Goal: Task Accomplishment & Management: Manage account settings

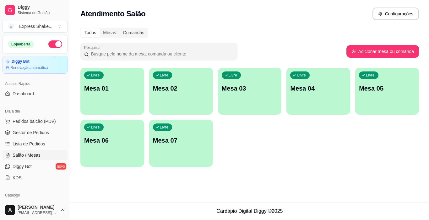
scroll to position [63, 0]
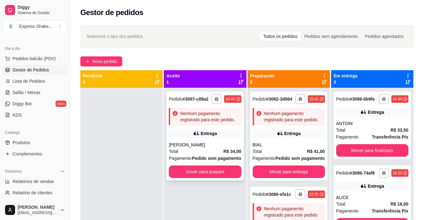
click at [201, 134] on div "Entrega" at bounding box center [209, 134] width 16 height 6
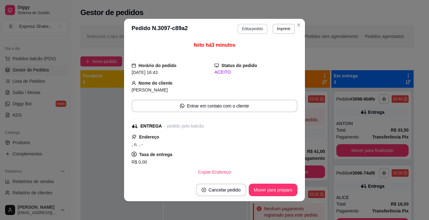
click at [248, 32] on button "Editar pedido" at bounding box center [252, 29] width 30 height 10
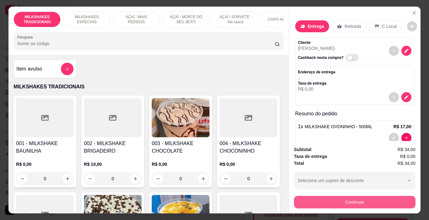
click at [332, 201] on button "Continuar" at bounding box center [355, 202] width 122 height 13
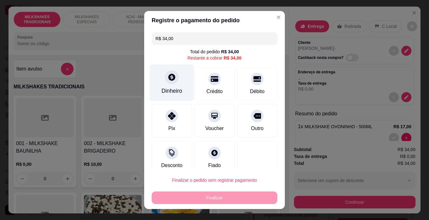
click at [174, 90] on div "Dinheiro" at bounding box center [171, 91] width 21 height 8
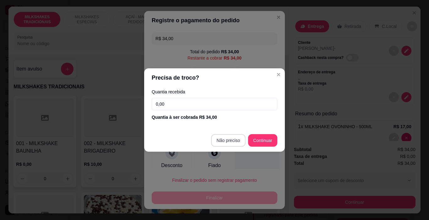
type input "R$ 0,00"
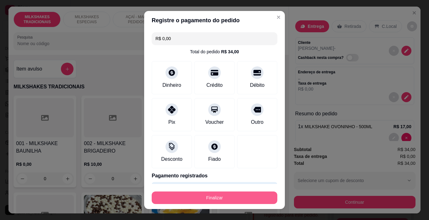
click at [253, 197] on button "Finalizar" at bounding box center [215, 198] width 126 height 13
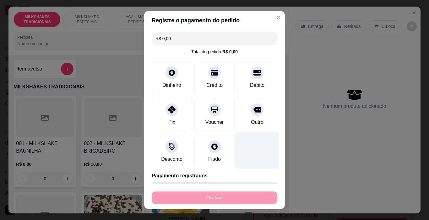
type input "0"
type input "-R$ 34,00"
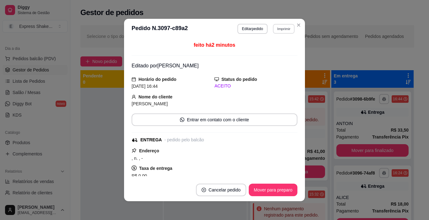
click at [274, 30] on button "Imprimir" at bounding box center [284, 29] width 22 height 10
click at [274, 51] on button "IMPRESSORA" at bounding box center [271, 51] width 46 height 10
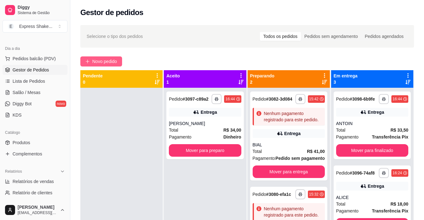
click at [87, 61] on icon "plus" at bounding box center [87, 61] width 4 height 4
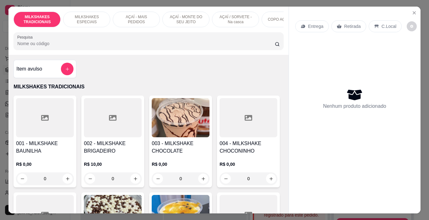
scroll to position [0, 236]
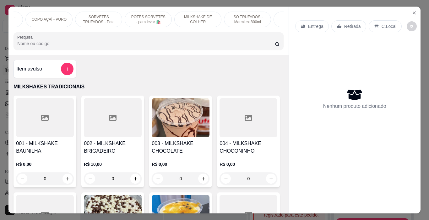
click at [262, 30] on div "MILKSHAKES TRADICIONAIS MILKSHAKES ESPECIAIS AÇAÍ - MAIS PEDIDOS AÇAÍ - MONTE D…" at bounding box center [148, 31] width 280 height 48
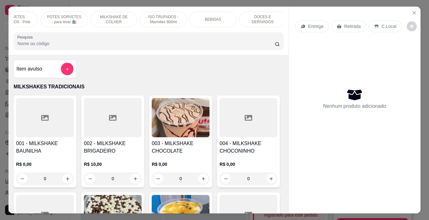
scroll to position [0, 323]
click at [216, 20] on div "BEBIDAS" at bounding box center [210, 20] width 47 height 16
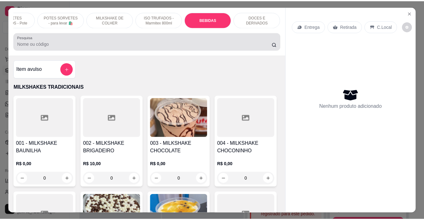
scroll to position [16, 0]
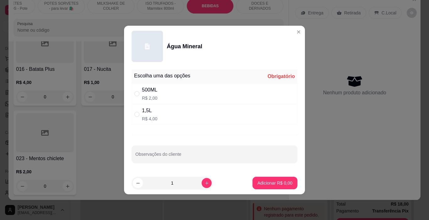
click at [152, 112] on div "1,5L" at bounding box center [149, 111] width 15 height 8
radio input "true"
click at [204, 182] on icon "increase-product-quantity" at bounding box center [206, 183] width 5 height 5
type input "2"
click at [258, 185] on p "Adicionar R$ 8,00" at bounding box center [275, 183] width 34 height 6
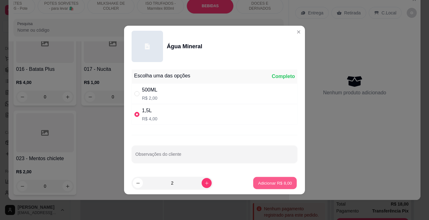
type input "2"
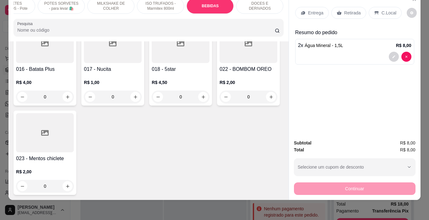
click at [377, 9] on div "C.Local" at bounding box center [385, 13] width 33 height 12
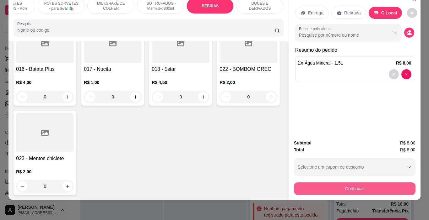
click at [355, 183] on button "Continuar" at bounding box center [355, 189] width 122 height 13
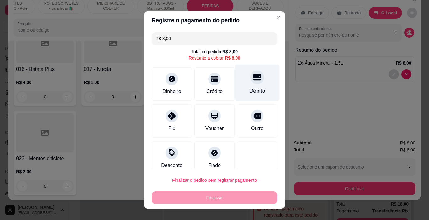
click at [236, 88] on div "Débito" at bounding box center [257, 83] width 44 height 37
type input "R$ 0,00"
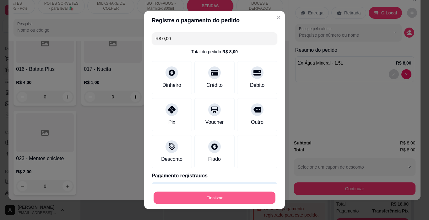
click at [238, 198] on button "Finalizar" at bounding box center [215, 198] width 122 height 12
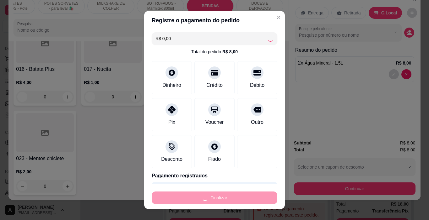
type input "0"
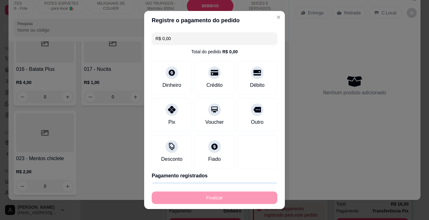
type input "-R$ 8,00"
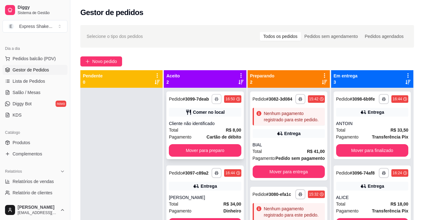
click at [218, 98] on button "button" at bounding box center [217, 99] width 10 height 10
click at [210, 119] on button "IMPRESSORA" at bounding box center [198, 121] width 46 height 10
click at [226, 131] on strong "R$ 8,00" at bounding box center [233, 130] width 15 height 5
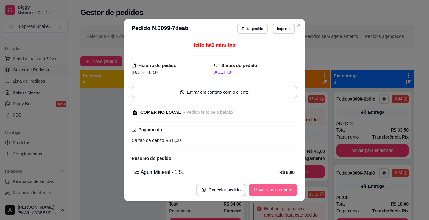
click at [261, 185] on button "Mover para preparo" at bounding box center [273, 190] width 49 height 13
click at [266, 188] on button "Mover para preparo" at bounding box center [272, 190] width 47 height 12
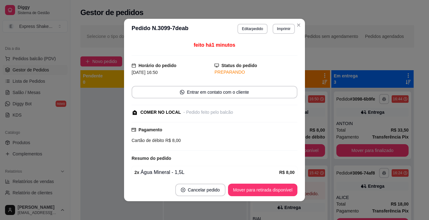
click at [269, 189] on button "Mover para retirada disponível" at bounding box center [262, 190] width 69 height 13
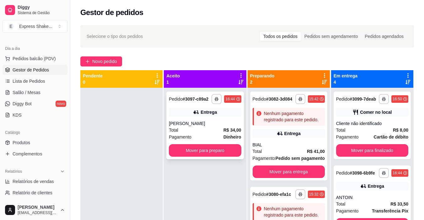
click at [232, 125] on div "[PERSON_NAME]" at bounding box center [205, 124] width 72 height 6
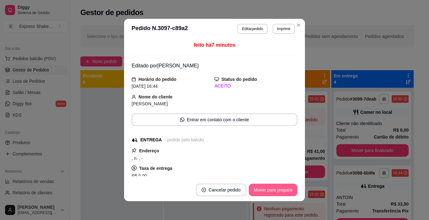
click at [270, 190] on button "Mover para preparo" at bounding box center [273, 190] width 49 height 13
click at [271, 190] on div "Mover para preparo" at bounding box center [268, 190] width 57 height 13
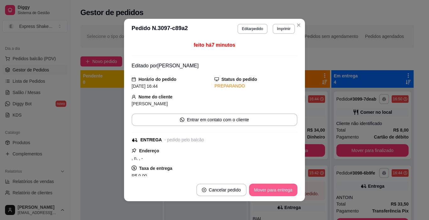
click at [271, 190] on button "Mover para entrega" at bounding box center [273, 190] width 48 height 13
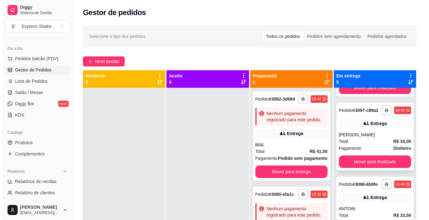
scroll to position [94, 0]
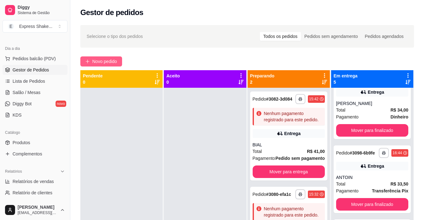
click at [113, 61] on span "Novo pedido" at bounding box center [104, 61] width 25 height 7
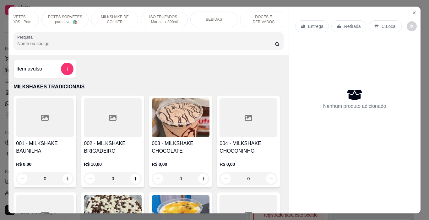
scroll to position [0, 323]
click at [247, 20] on div "DOCES E DERIVADOS" at bounding box center [259, 20] width 47 height 16
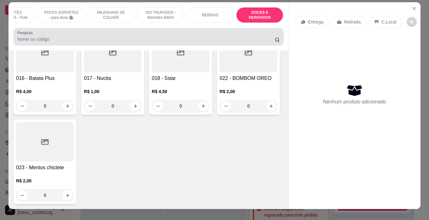
scroll to position [0, 0]
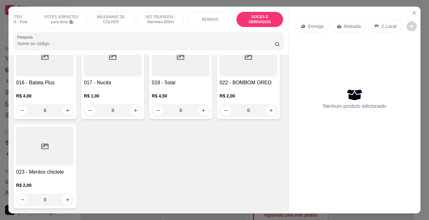
click at [216, 21] on div "BEBIDAS" at bounding box center [210, 20] width 47 height 16
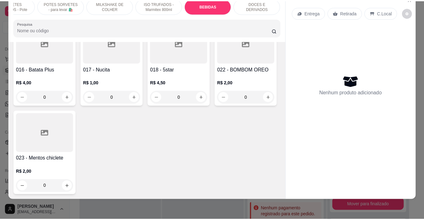
scroll to position [2796, 0]
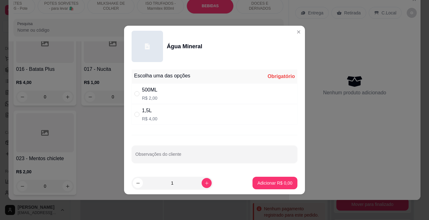
click at [183, 121] on div "1,5L R$ 4,00" at bounding box center [215, 114] width 166 height 21
radio input "true"
click at [279, 170] on div "Escolha uma das opções Completo 500ML R$ 2,00 1,5L R$ 4,00 Observações do clien…" at bounding box center [214, 119] width 181 height 105
click at [276, 182] on p "Adicionar R$ 4,00" at bounding box center [275, 183] width 35 height 6
type input "1"
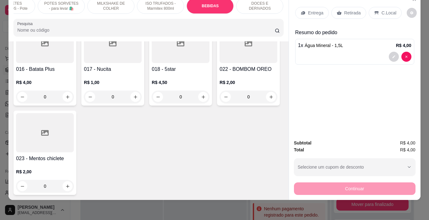
click at [346, 2] on div "Entrega Retirada C.Local" at bounding box center [354, 13] width 119 height 22
click at [386, 10] on p "C.Local" at bounding box center [389, 13] width 15 height 6
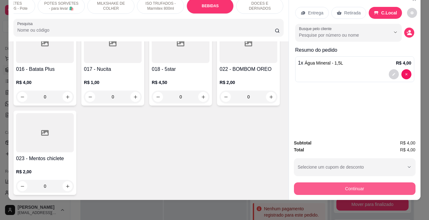
click at [335, 184] on button "Continuar" at bounding box center [355, 189] width 122 height 13
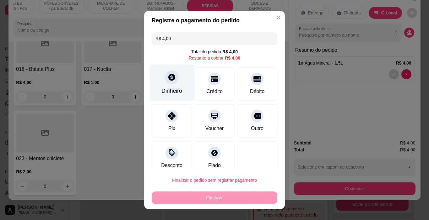
click at [176, 88] on div "Dinheiro" at bounding box center [171, 91] width 21 height 8
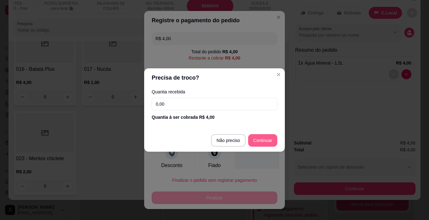
type input "R$ 0,00"
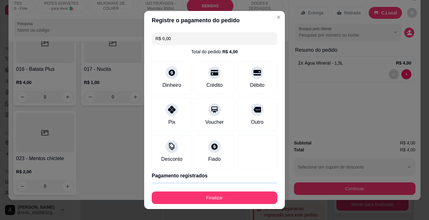
click at [235, 199] on button "Finalizar" at bounding box center [215, 198] width 126 height 13
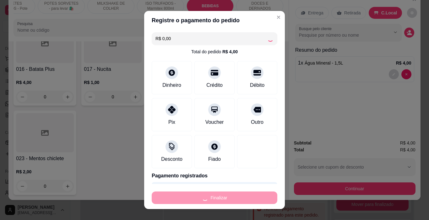
type input "0"
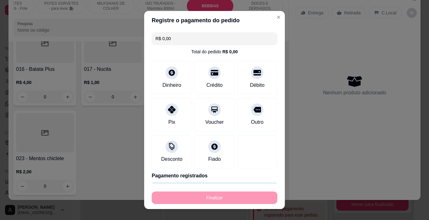
type input "-R$ 4,00"
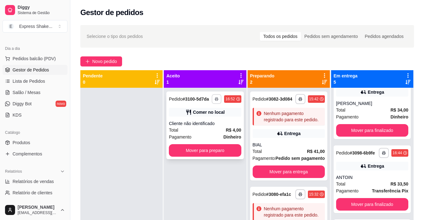
click at [217, 95] on button "button" at bounding box center [217, 99] width 10 height 10
click at [212, 122] on button "IMPRESSORA" at bounding box center [198, 121] width 46 height 10
click at [233, 155] on button "Mover para preparo" at bounding box center [205, 151] width 70 height 12
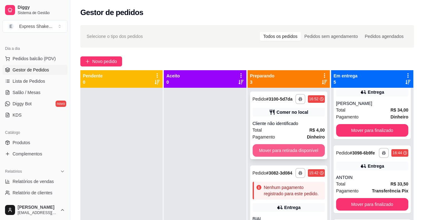
click at [280, 154] on button "Mover para retirada disponível" at bounding box center [289, 150] width 72 height 13
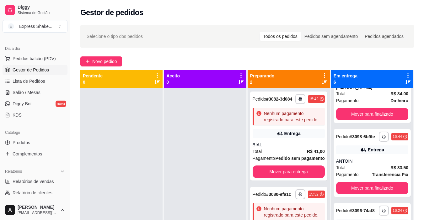
scroll to position [205, 0]
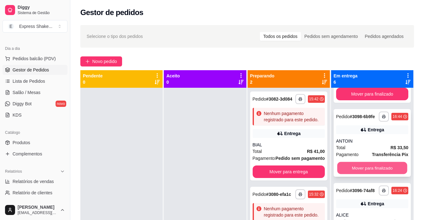
click at [362, 175] on button "Mover para finalizado" at bounding box center [372, 168] width 70 height 12
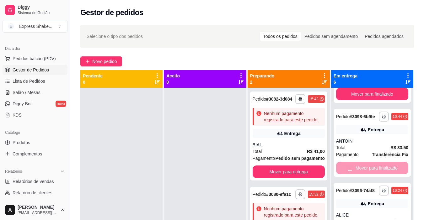
scroll to position [188, 0]
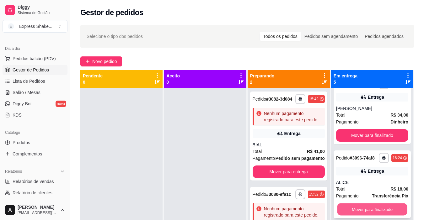
click at [366, 204] on button "Mover para finalizado" at bounding box center [372, 210] width 70 height 12
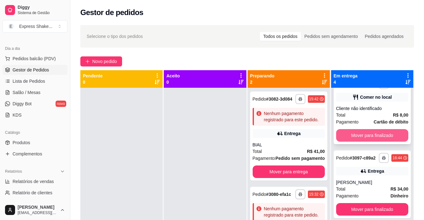
scroll to position [78, 0]
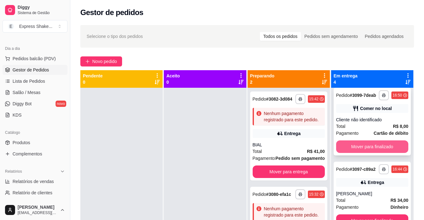
click at [360, 153] on button "Mover para finalizado" at bounding box center [372, 147] width 72 height 13
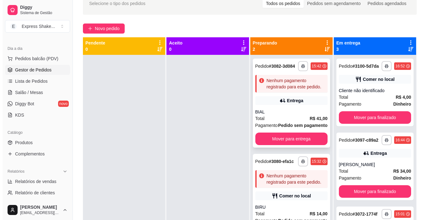
scroll to position [18, 0]
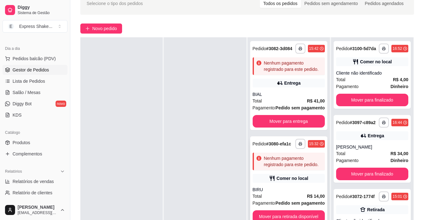
click at [264, 165] on div "Nenhum pagamento registrado para este pedido." at bounding box center [293, 161] width 58 height 13
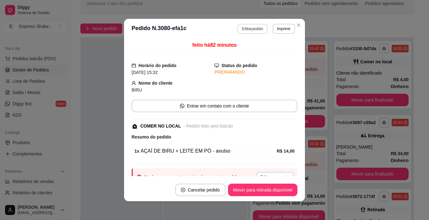
click at [251, 25] on button "Editar pedido" at bounding box center [252, 29] width 30 height 10
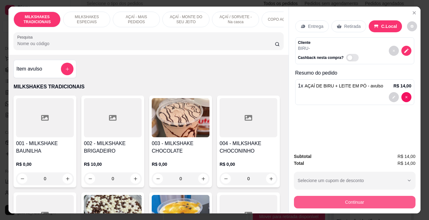
click at [338, 202] on button "Continuar" at bounding box center [355, 202] width 122 height 13
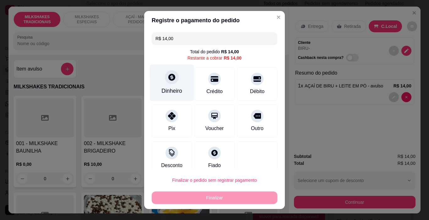
click at [182, 87] on div "Dinheiro" at bounding box center [172, 83] width 44 height 37
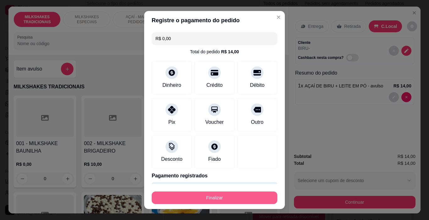
click at [253, 195] on button "Finalizar" at bounding box center [215, 198] width 126 height 13
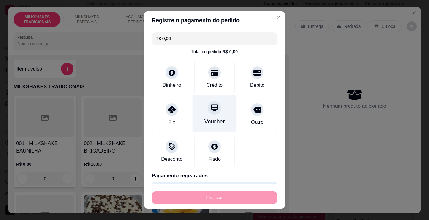
type input "-R$ 14,00"
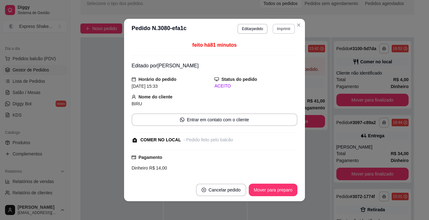
click at [281, 31] on button "Imprimir" at bounding box center [284, 29] width 22 height 10
click at [279, 49] on button "IMPRESSORA" at bounding box center [271, 51] width 46 height 10
click at [275, 189] on button "Mover para preparo" at bounding box center [273, 190] width 49 height 13
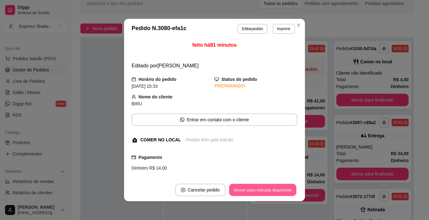
click at [275, 191] on button "Mover para retirada disponível" at bounding box center [262, 190] width 67 height 12
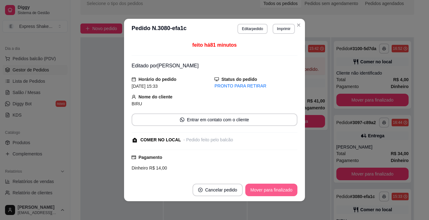
click at [276, 191] on button "Mover para finalizado" at bounding box center [271, 190] width 52 height 13
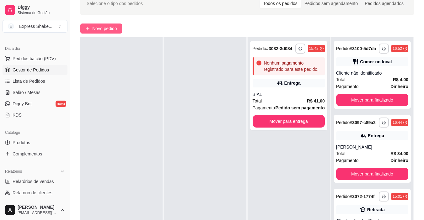
click at [98, 26] on span "Novo pedido" at bounding box center [104, 28] width 25 height 7
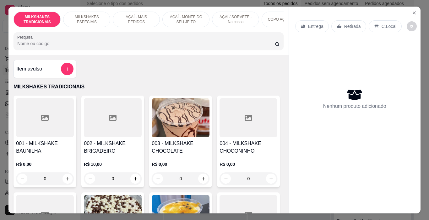
click at [235, 18] on p "AÇAÍ / SORVETE - Na casca" at bounding box center [235, 19] width 36 height 10
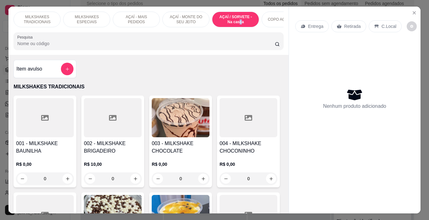
scroll to position [16, 0]
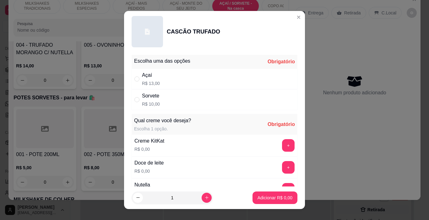
click at [169, 102] on div "Sorvete R$ 10,00" at bounding box center [215, 100] width 166 height 21
radio input "true"
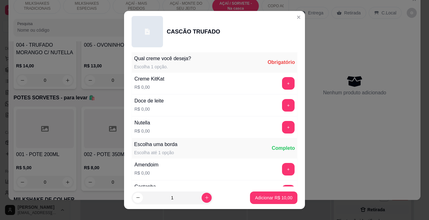
scroll to position [63, 0]
click at [282, 128] on button "+" at bounding box center [288, 127] width 13 height 13
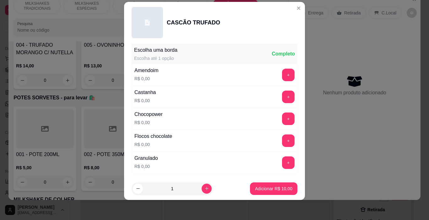
scroll to position [180, 0]
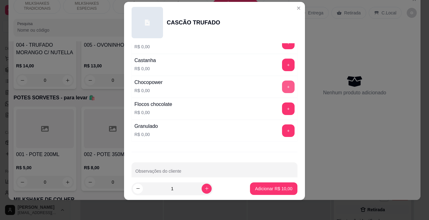
click at [282, 91] on button "+" at bounding box center [288, 87] width 13 height 13
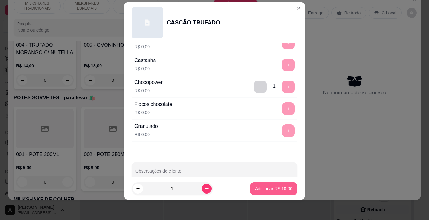
click at [281, 189] on p "Adicionar R$ 10,00" at bounding box center [273, 189] width 37 height 6
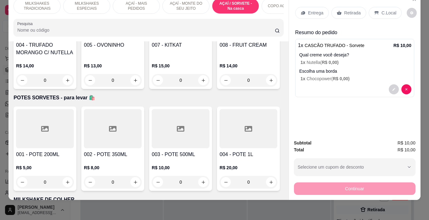
click at [382, 10] on p "C.Local" at bounding box center [389, 13] width 15 height 6
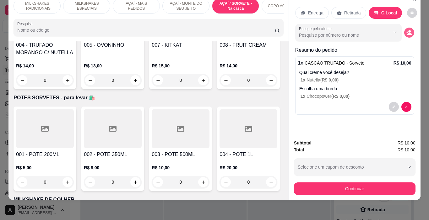
click at [405, 31] on button "decrease-product-quantity" at bounding box center [409, 33] width 10 height 10
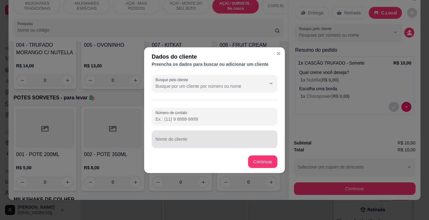
click at [227, 133] on div at bounding box center [214, 139] width 118 height 13
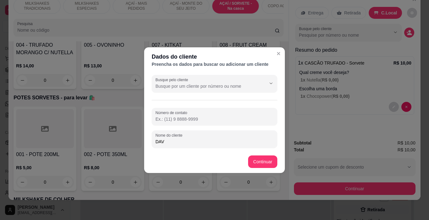
type input "DAVI"
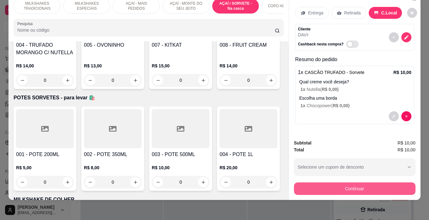
click at [297, 183] on button "Continuar" at bounding box center [355, 189] width 122 height 13
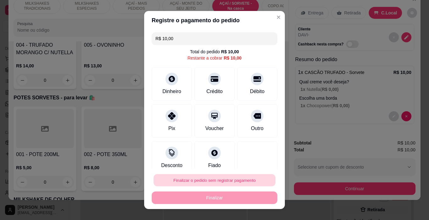
click at [237, 176] on button "Finalizar o pedido sem registrar pagamento" at bounding box center [215, 181] width 122 height 12
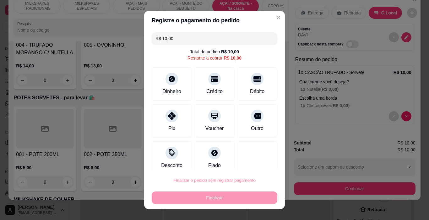
click at [247, 155] on div "Atenção Você está criando um pedido sem pagamento. O pagamento poderá ser regis…" at bounding box center [224, 150] width 64 height 36
click at [247, 163] on button "Confirmar" at bounding box center [251, 162] width 22 height 9
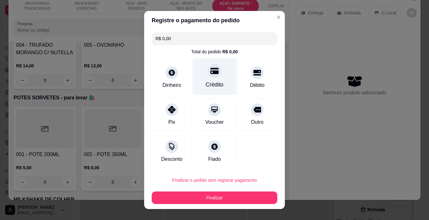
type input "R$ 0,00"
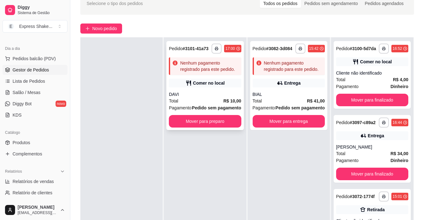
click at [199, 76] on div "**********" at bounding box center [204, 85] width 77 height 89
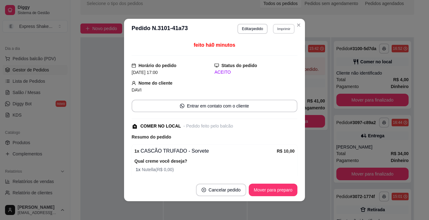
click at [273, 30] on button "Imprimir" at bounding box center [284, 29] width 22 height 10
click at [273, 50] on button "IMPRESSORA" at bounding box center [271, 51] width 46 height 10
click at [263, 56] on div "feito há 0 minutos Horário do pedido [DATE] 17:00 Status do pedido ACEITO Nome …" at bounding box center [215, 108] width 166 height 135
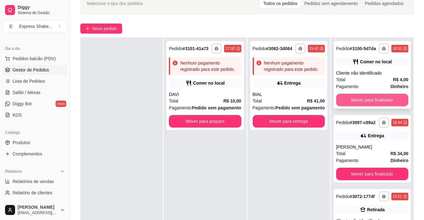
click at [362, 105] on button "Mover para finalizado" at bounding box center [372, 100] width 72 height 13
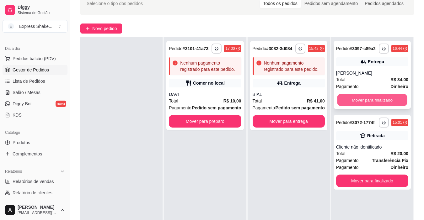
click at [360, 101] on button "Mover para finalizado" at bounding box center [372, 100] width 70 height 12
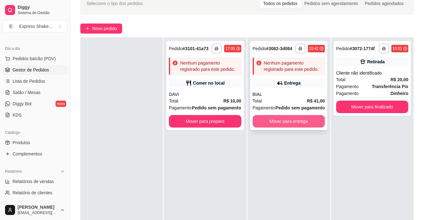
click at [275, 118] on button "Mover para entrega" at bounding box center [289, 121] width 72 height 13
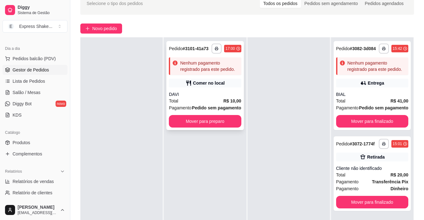
click at [228, 97] on div "DAVI" at bounding box center [205, 94] width 72 height 6
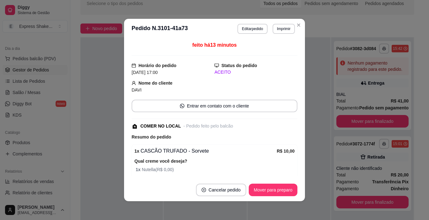
click at [237, 29] on button "Editar pedido" at bounding box center [252, 29] width 30 height 10
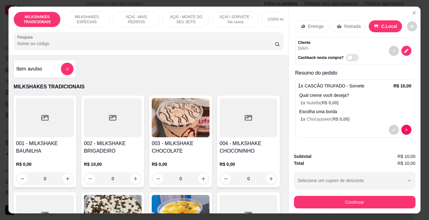
click at [347, 121] on div "1 x CASCÃO TRUFADO - Sorvete R$ 10,00 Qual creme você deseja? 1 x Nutella ( R$ …" at bounding box center [354, 108] width 119 height 58
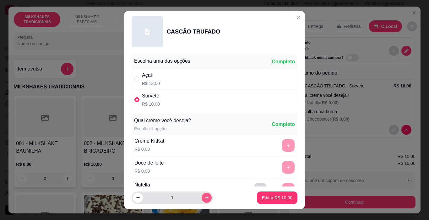
click at [202, 197] on button "increase-product-quantity" at bounding box center [207, 198] width 10 height 10
type input "2"
click at [264, 198] on p "Editar R$ 20,00" at bounding box center [277, 198] width 30 height 6
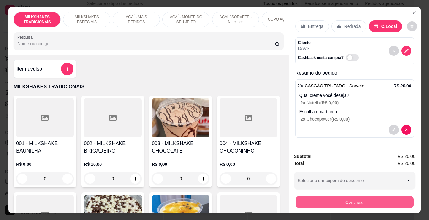
click at [314, 202] on button "Continuar" at bounding box center [355, 203] width 118 height 12
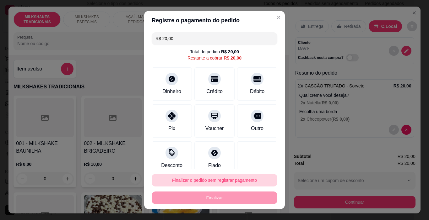
click at [236, 183] on button "Finalizar o pedido sem registrar pagamento" at bounding box center [215, 180] width 126 height 13
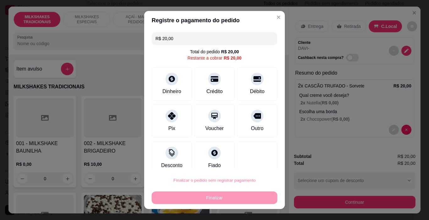
click at [252, 163] on button "Confirmar" at bounding box center [250, 162] width 22 height 9
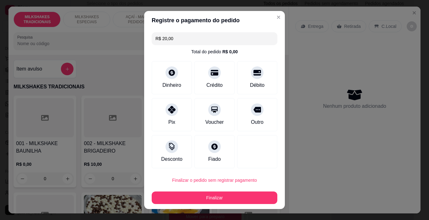
type input "R$ 0,00"
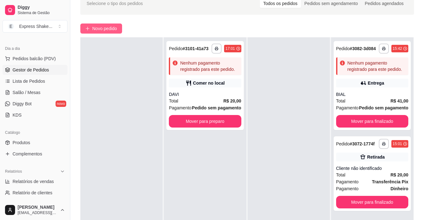
click at [116, 27] on span "Novo pedido" at bounding box center [104, 28] width 25 height 7
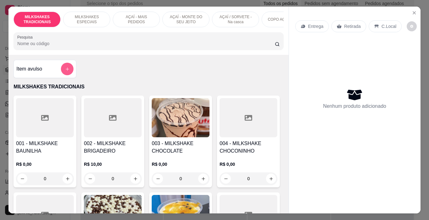
click at [62, 75] on button "add-separate-item" at bounding box center [67, 69] width 13 height 13
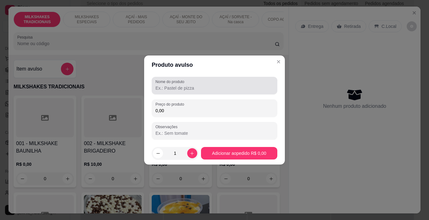
click at [160, 88] on input "Nome do produto" at bounding box center [214, 88] width 118 height 6
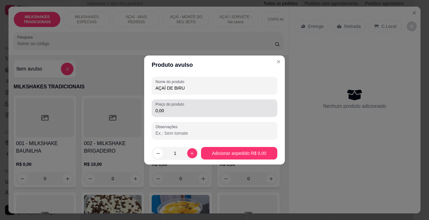
type input "AÇAÍ DE BIRU"
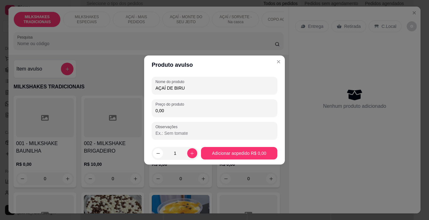
click at [167, 113] on input "0,00" at bounding box center [214, 111] width 118 height 6
type input "12,00"
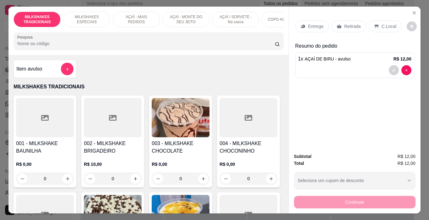
click at [314, 25] on p "Entrega" at bounding box center [315, 26] width 15 height 6
click at [375, 24] on icon at bounding box center [376, 26] width 5 height 5
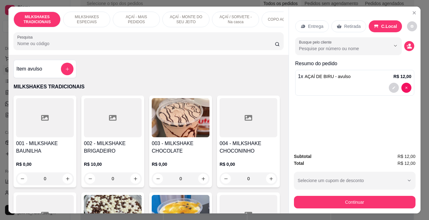
click at [365, 203] on button "Continuar" at bounding box center [355, 202] width 122 height 13
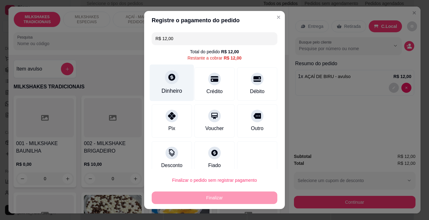
click at [177, 86] on div "Dinheiro" at bounding box center [172, 83] width 44 height 37
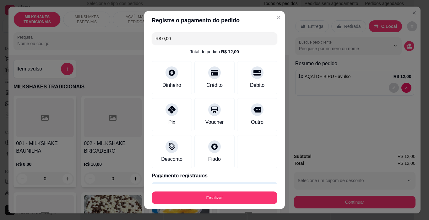
click at [242, 207] on footer "Finalizar" at bounding box center [214, 196] width 141 height 25
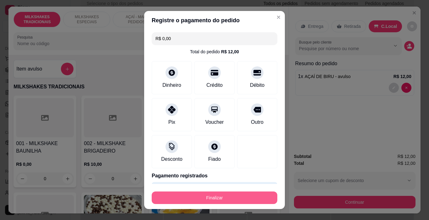
click at [244, 198] on button "Finalizar" at bounding box center [215, 198] width 126 height 13
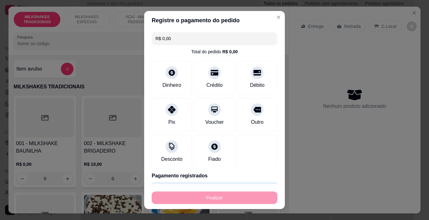
type input "-R$ 12,00"
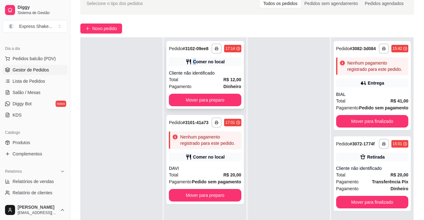
drag, startPoint x: 194, startPoint y: 65, endPoint x: 195, endPoint y: 62, distance: 3.4
click at [195, 62] on div "Comer no local" at bounding box center [205, 61] width 72 height 9
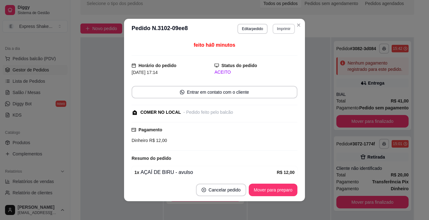
click at [284, 31] on button "Imprimir" at bounding box center [284, 29] width 22 height 10
click at [273, 53] on button "IMPRESSORA" at bounding box center [270, 51] width 44 height 10
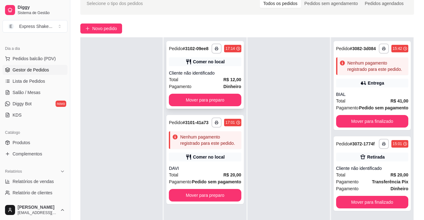
click at [216, 84] on div "Pagamento Dinheiro" at bounding box center [205, 86] width 72 height 7
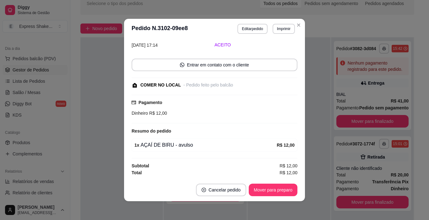
scroll to position [1, 0]
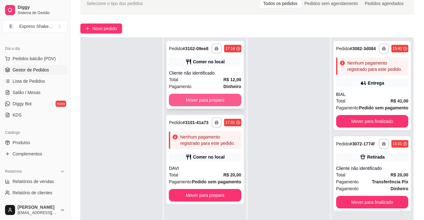
click at [230, 101] on button "Mover para preparo" at bounding box center [205, 100] width 72 height 13
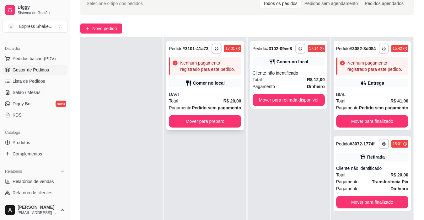
click at [213, 116] on button "Mover para preparo" at bounding box center [205, 121] width 72 height 13
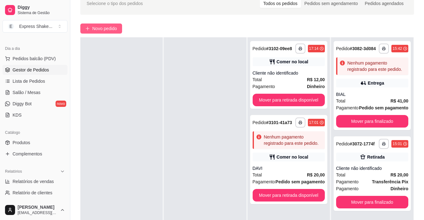
click at [112, 30] on span "Novo pedido" at bounding box center [104, 28] width 25 height 7
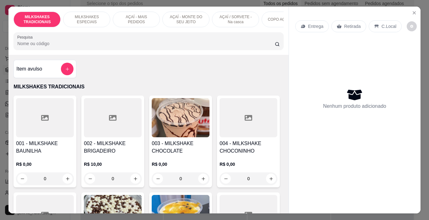
click at [155, 24] on div "MILKSHAKES TRADICIONAIS MILKSHAKES ESPECIAIS AÇAÍ - MAIS PEDIDOS AÇAÍ - MONTE D…" at bounding box center [149, 20] width 270 height 16
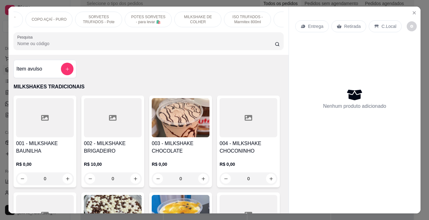
click at [142, 18] on p "POTES SORVETES - para levar 🛍️" at bounding box center [148, 19] width 36 height 10
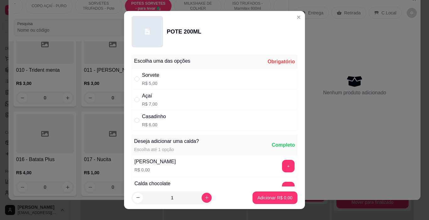
click at [156, 78] on div "Sorvete" at bounding box center [150, 76] width 17 height 8
radio input "true"
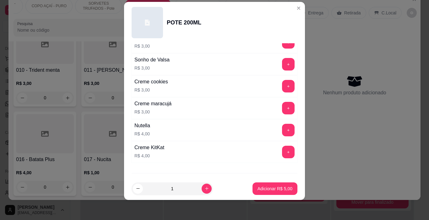
scroll to position [849, 0]
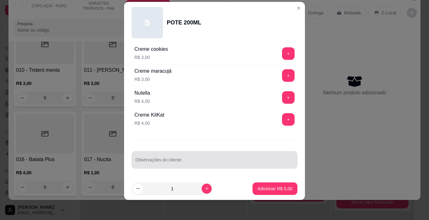
click at [149, 159] on div at bounding box center [214, 160] width 158 height 13
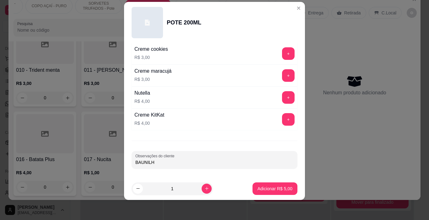
type input "BAUNILHA"
click at [288, 187] on button "Adicionar R$ 5,00" at bounding box center [274, 189] width 45 height 13
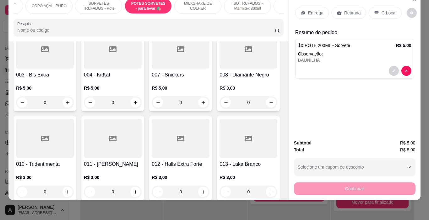
scroll to position [2170, 0]
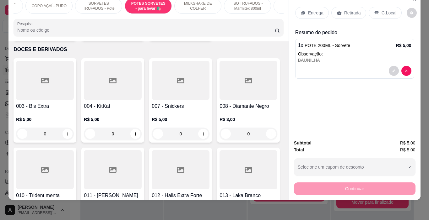
click at [69, 8] on div "MILKSHAKES TRADICIONAIS MILKSHAKES ESPECIAIS AÇAÍ - MAIS PEDIDOS AÇAÍ - MONTE D…" at bounding box center [149, 6] width 270 height 16
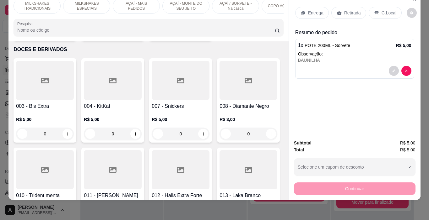
click at [80, 1] on p "MILKSHAKES ESPECIAIS" at bounding box center [86, 6] width 36 height 10
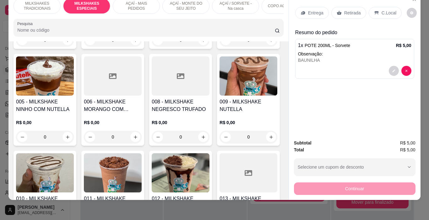
click at [137, 2] on p "AÇAÍ - MAIS PEDIDOS" at bounding box center [136, 6] width 36 height 10
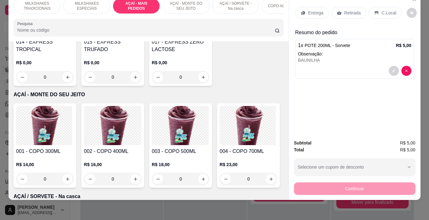
scroll to position [1338, 0]
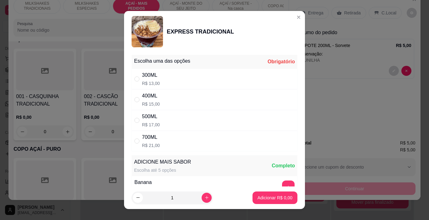
click at [157, 79] on div "300ML R$ 13,00" at bounding box center [215, 79] width 166 height 21
radio input "true"
click at [267, 196] on p "Adicionar R$ 13,00" at bounding box center [273, 198] width 37 height 6
type input "1"
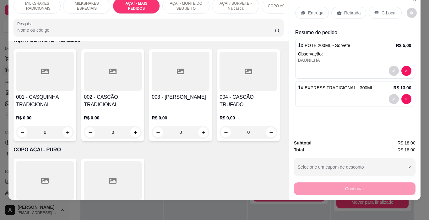
click at [320, 10] on p "Entrega" at bounding box center [315, 13] width 15 height 6
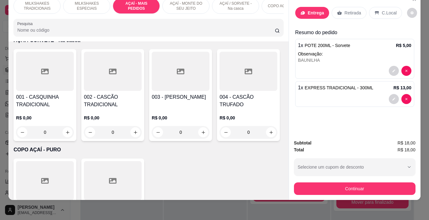
click at [194, 99] on input "text" at bounding box center [215, 98] width 126 height 10
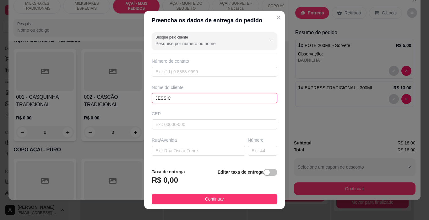
type input "[PERSON_NAME]"
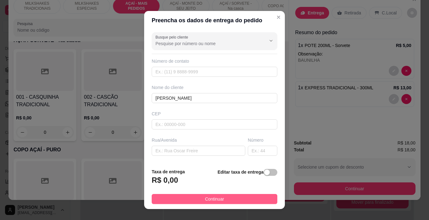
click at [211, 203] on span "Continuar" at bounding box center [214, 199] width 19 height 7
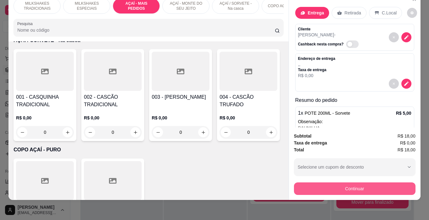
click at [335, 185] on button "Continuar" at bounding box center [355, 189] width 122 height 13
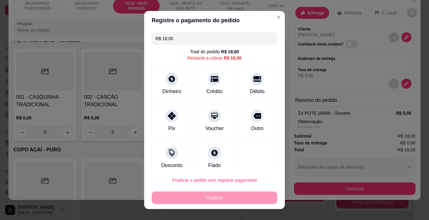
click at [200, 173] on footer "Finalizar o pedido sem registrar pagamento Finalizar" at bounding box center [214, 189] width 141 height 40
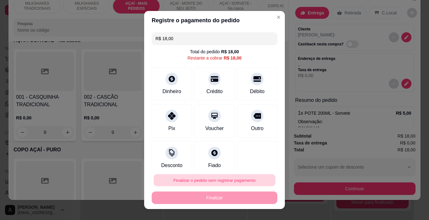
click at [205, 181] on button "Finalizar o pedido sem registrar pagamento" at bounding box center [215, 181] width 122 height 12
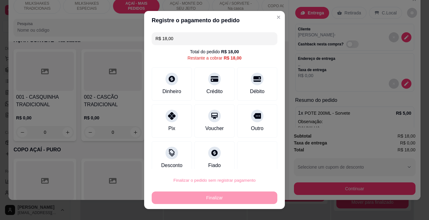
click at [251, 165] on button "Confirmar" at bounding box center [250, 163] width 23 height 10
type input "0"
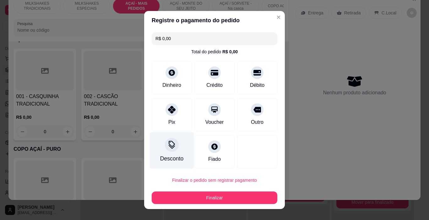
type input "R$ 0,00"
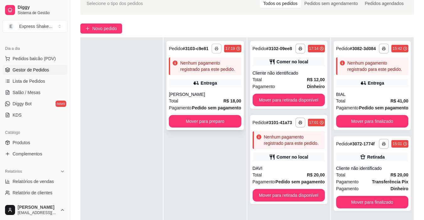
click at [216, 50] on rect "button" at bounding box center [217, 49] width 2 height 1
click at [201, 68] on button "IMPRESSORA" at bounding box center [198, 71] width 46 height 10
click at [193, 77] on div "**********" at bounding box center [204, 85] width 77 height 89
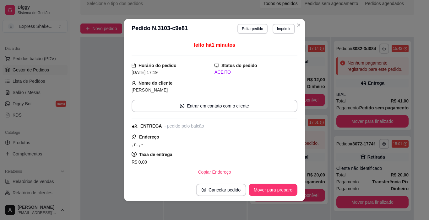
click at [252, 32] on button "Editar pedido" at bounding box center [252, 29] width 30 height 10
click at [342, 201] on button "Continuar" at bounding box center [355, 202] width 122 height 13
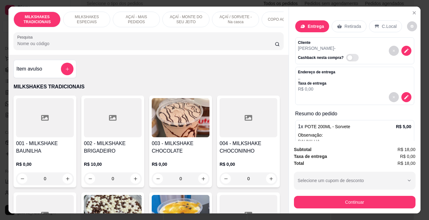
click at [168, 118] on icon at bounding box center [172, 114] width 8 height 8
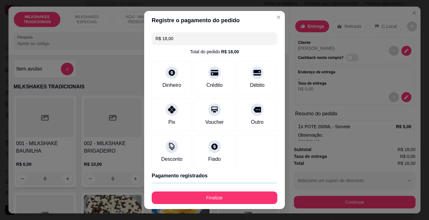
type input "R$ 0,00"
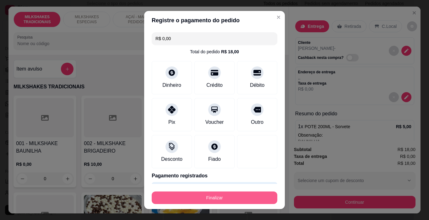
click at [216, 203] on button "Finalizar" at bounding box center [215, 198] width 126 height 13
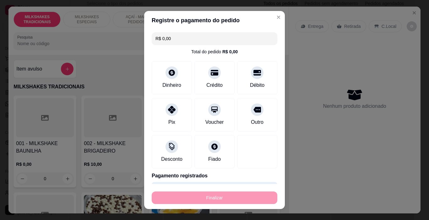
type input "0"
type input "-R$ 18,00"
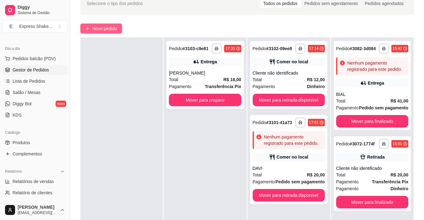
click at [106, 29] on span "Novo pedido" at bounding box center [104, 28] width 25 height 7
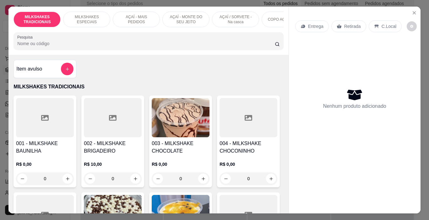
click at [180, 17] on p "AÇAÍ - MONTE DO SEU JEITO" at bounding box center [186, 19] width 36 height 10
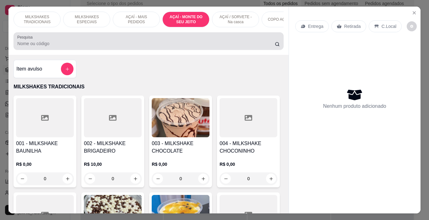
scroll to position [16, 0]
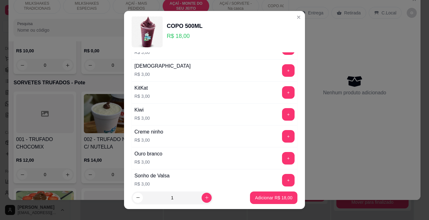
scroll to position [1033, 0]
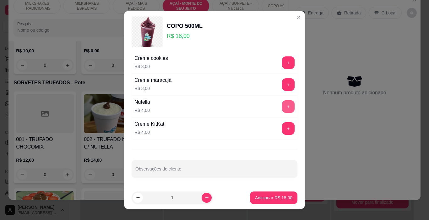
click at [282, 109] on button "+" at bounding box center [288, 106] width 13 height 13
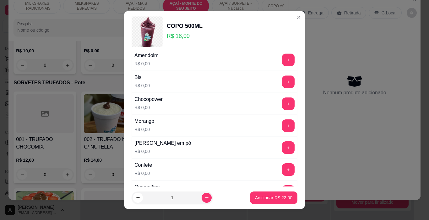
scroll to position [31, 0]
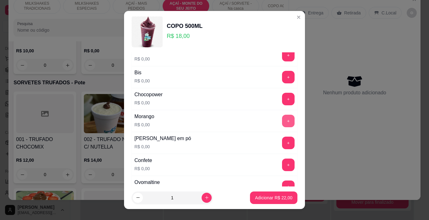
click at [282, 120] on button "+" at bounding box center [288, 121] width 13 height 13
click at [282, 144] on button "+" at bounding box center [288, 143] width 13 height 13
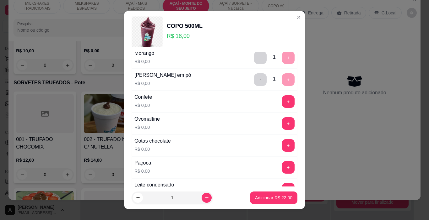
scroll to position [126, 0]
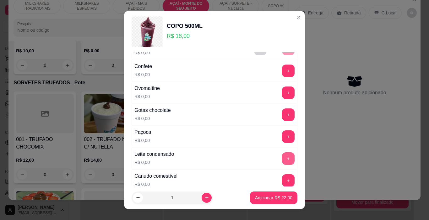
click at [282, 157] on button "+" at bounding box center [288, 159] width 13 height 13
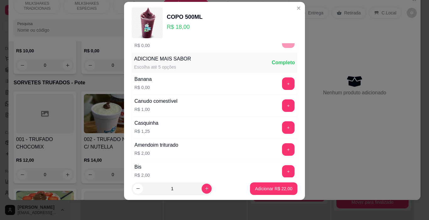
scroll to position [397, 0]
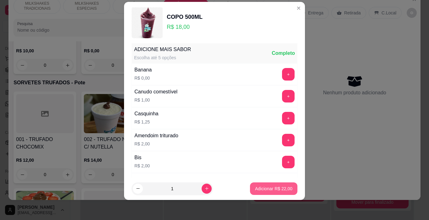
click at [276, 193] on button "Adicionar R$ 22,00" at bounding box center [273, 189] width 47 height 13
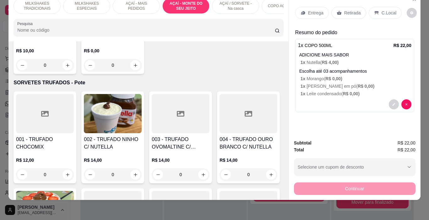
click at [319, 10] on p "Entrega" at bounding box center [315, 13] width 15 height 6
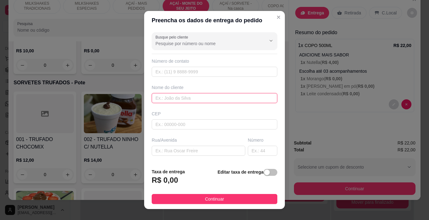
click at [209, 97] on input "text" at bounding box center [215, 98] width 126 height 10
type input "[PERSON_NAME]"
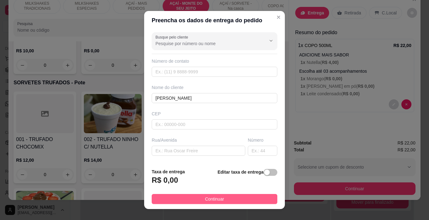
click at [213, 198] on span "Continuar" at bounding box center [214, 199] width 19 height 7
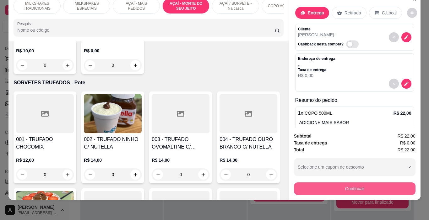
click at [350, 181] on div "Continuar" at bounding box center [355, 188] width 122 height 14
click at [323, 183] on button "Continuar" at bounding box center [355, 189] width 122 height 13
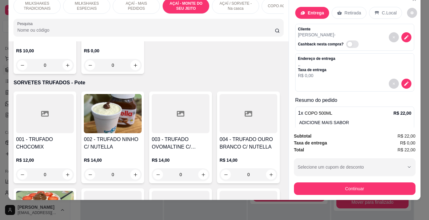
click at [210, 79] on icon at bounding box center [214, 77] width 8 height 6
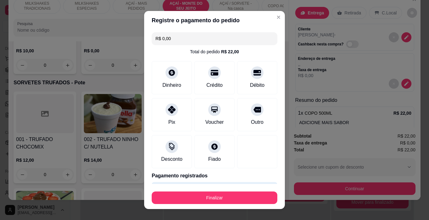
click at [219, 205] on footer "Finalizar" at bounding box center [214, 196] width 141 height 25
click at [220, 203] on button "Finalizar" at bounding box center [215, 198] width 126 height 13
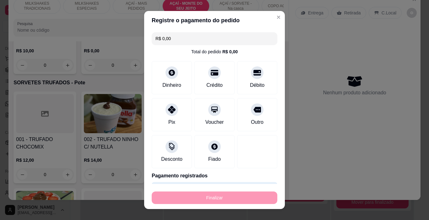
type input "-R$ 22,00"
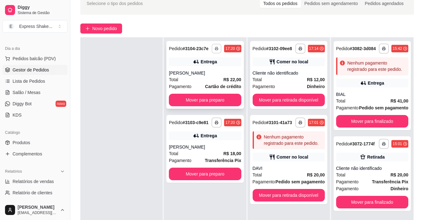
click at [216, 50] on rect "button" at bounding box center [217, 49] width 2 height 1
click at [202, 72] on button "IMPRESSORA" at bounding box center [198, 71] width 46 height 10
click at [113, 27] on span "Novo pedido" at bounding box center [104, 28] width 25 height 7
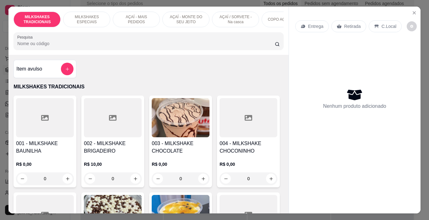
click at [134, 22] on p "AÇAÍ - MAIS PEDIDOS" at bounding box center [136, 19] width 36 height 10
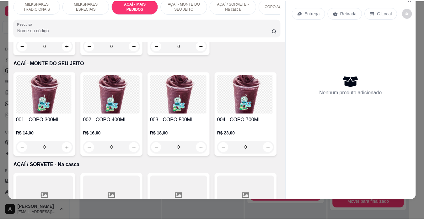
scroll to position [1244, 0]
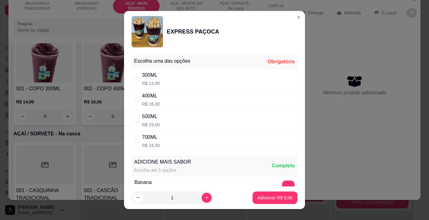
click at [154, 95] on div "400ML" at bounding box center [151, 96] width 18 height 8
radio input "true"
click at [279, 199] on p "Adicionar R$ 16,00" at bounding box center [274, 198] width 36 height 6
type input "1"
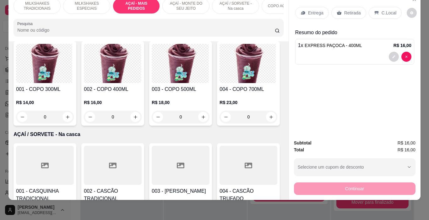
click at [318, 11] on p "Entrega" at bounding box center [315, 13] width 15 height 6
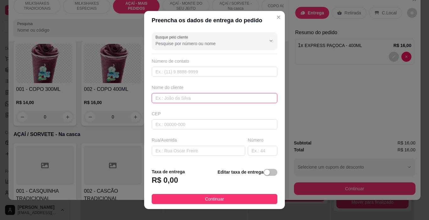
click at [182, 96] on input "text" at bounding box center [215, 98] width 126 height 10
type input "EDILANE"
click at [230, 201] on button "Continuar" at bounding box center [215, 199] width 126 height 10
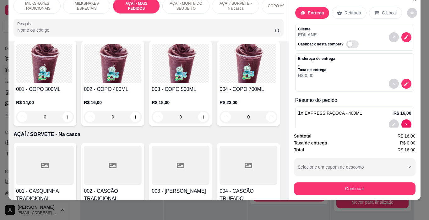
click at [345, 187] on button "Continuar" at bounding box center [355, 189] width 122 height 13
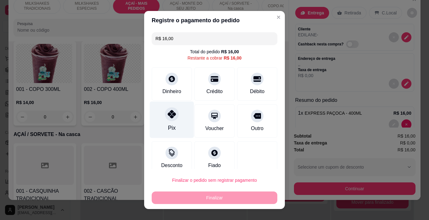
click at [168, 118] on icon at bounding box center [172, 114] width 8 height 8
type input "R$ 0,00"
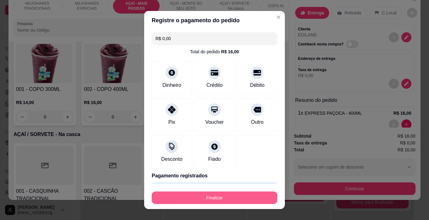
click at [206, 193] on button "Finalizar" at bounding box center [215, 198] width 126 height 13
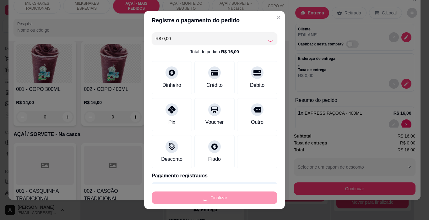
type input "0"
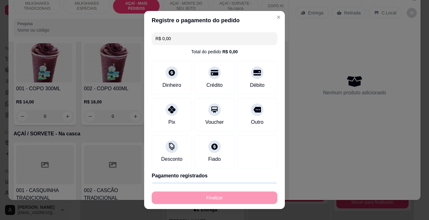
type input "-R$ 16,00"
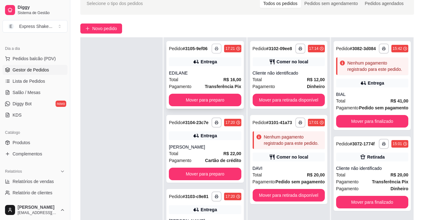
click at [212, 50] on button "button" at bounding box center [217, 49] width 10 height 10
click at [186, 69] on button "IMPRESSORA" at bounding box center [194, 73] width 46 height 10
click at [213, 157] on div "Total R$ 22,00" at bounding box center [205, 153] width 72 height 7
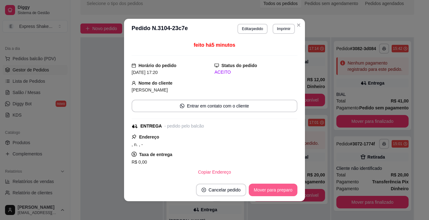
click at [265, 195] on button "Mover para preparo" at bounding box center [273, 190] width 49 height 13
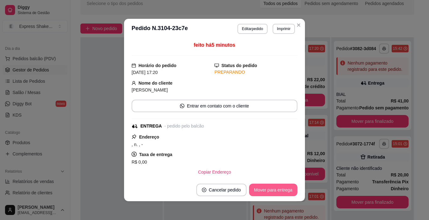
click at [268, 192] on button "Mover para entrega" at bounding box center [273, 190] width 48 height 13
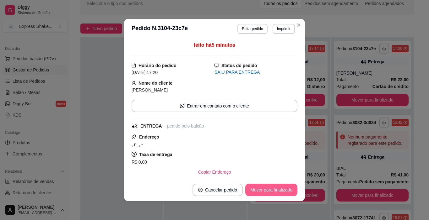
click at [269, 192] on button "Mover para finalizado" at bounding box center [271, 190] width 52 height 13
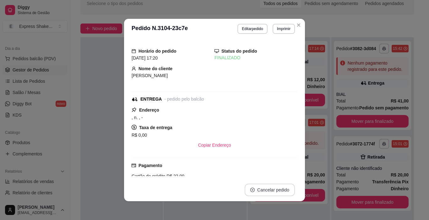
click at [270, 190] on button "Cancelar pedido" at bounding box center [270, 190] width 50 height 13
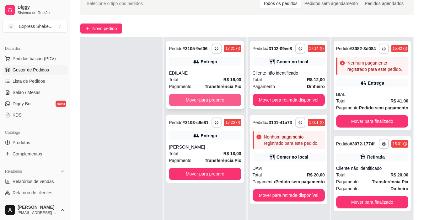
click at [198, 100] on button "Mover para preparo" at bounding box center [205, 100] width 72 height 13
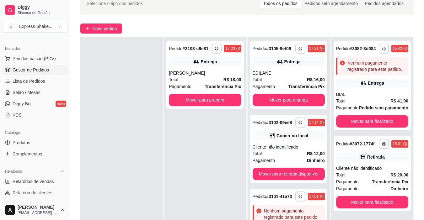
click at [205, 172] on div "**********" at bounding box center [205, 147] width 82 height 220
click at [214, 102] on button "Mover para preparo" at bounding box center [205, 100] width 72 height 13
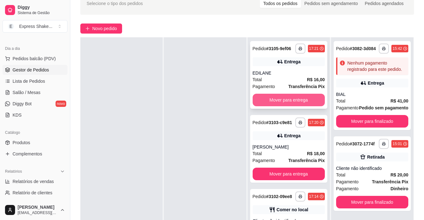
click at [271, 99] on button "Mover para entrega" at bounding box center [289, 100] width 72 height 13
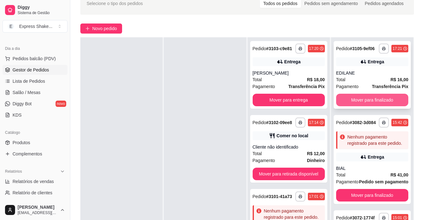
click at [351, 105] on button "Mover para finalizado" at bounding box center [372, 100] width 72 height 13
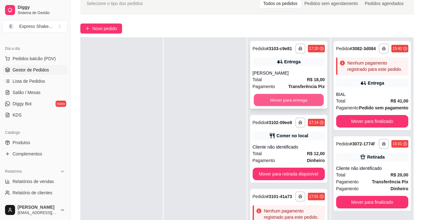
click at [301, 100] on button "Mover para entrega" at bounding box center [289, 100] width 70 height 12
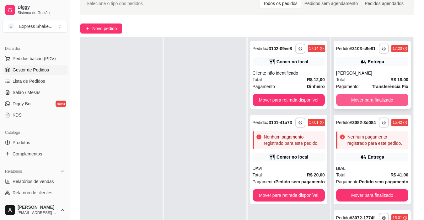
click at [356, 106] on button "Mover para finalizado" at bounding box center [372, 100] width 72 height 13
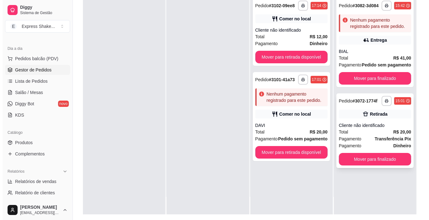
scroll to position [96, 0]
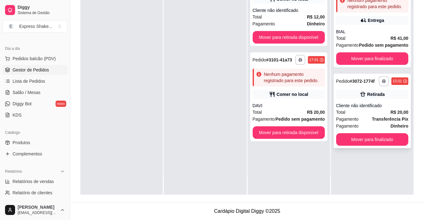
click at [346, 112] on div "Total R$ 20,00" at bounding box center [372, 112] width 72 height 7
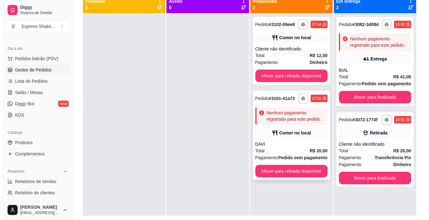
scroll to position [64, 0]
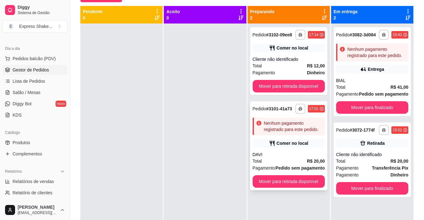
click at [286, 145] on div "Comer no local" at bounding box center [293, 143] width 32 height 6
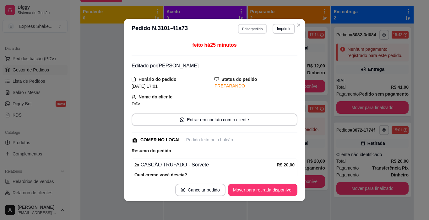
click at [246, 27] on button "Editar pedido" at bounding box center [252, 29] width 29 height 10
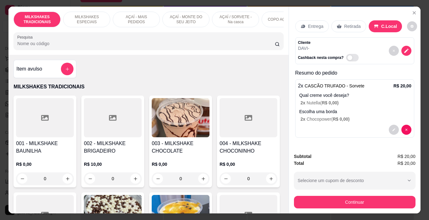
click at [233, 18] on p "AÇAÍ / SORVETE - Na casca" at bounding box center [235, 19] width 36 height 10
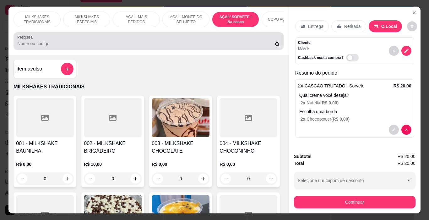
scroll to position [16, 0]
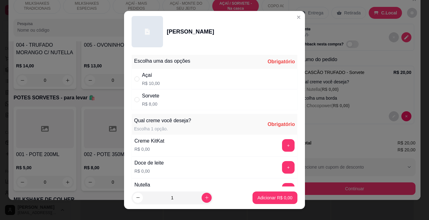
click at [149, 83] on p "R$ 10,00" at bounding box center [151, 83] width 18 height 6
click at [211, 100] on div "Sorvete R$ 8,00" at bounding box center [215, 100] width 166 height 21
radio input "false"
radio input "true"
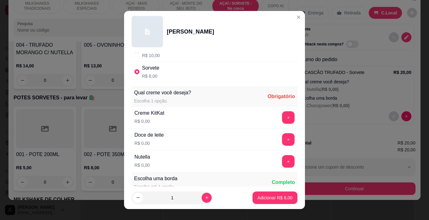
scroll to position [63, 0]
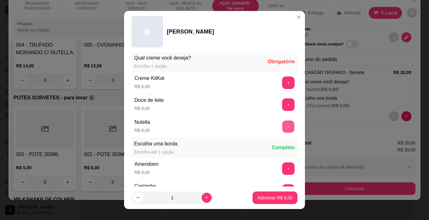
click at [282, 131] on button "+" at bounding box center [288, 127] width 12 height 12
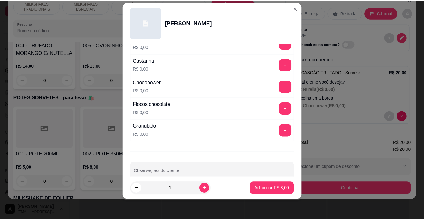
scroll to position [148, 0]
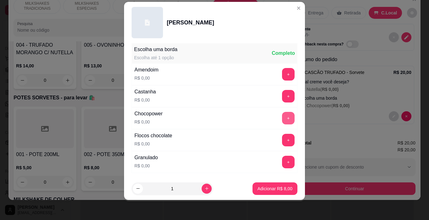
click at [282, 120] on button "+" at bounding box center [288, 118] width 13 height 13
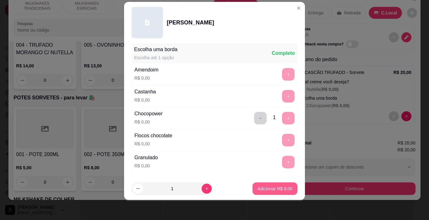
click at [265, 188] on p "Adicionar R$ 8,00" at bounding box center [275, 189] width 35 height 6
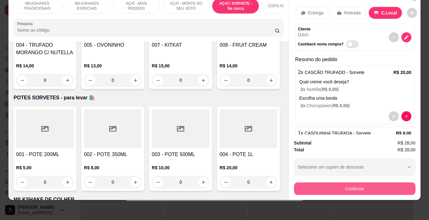
click at [363, 183] on button "Continuar" at bounding box center [355, 189] width 122 height 13
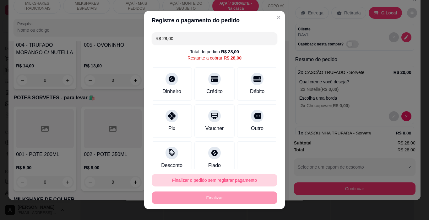
click at [225, 183] on button "Finalizar o pedido sem registrar pagamento" at bounding box center [215, 180] width 126 height 13
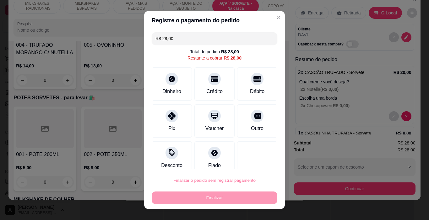
click at [250, 165] on button "Confirmar" at bounding box center [251, 163] width 23 height 10
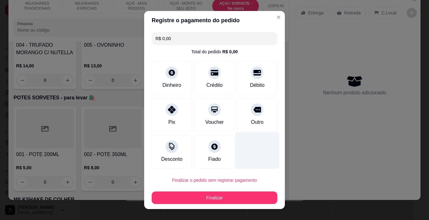
type input "R$ 0,00"
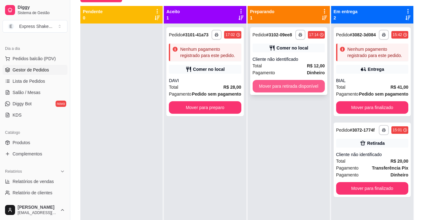
click at [294, 84] on button "Mover para retirada disponível" at bounding box center [289, 86] width 72 height 13
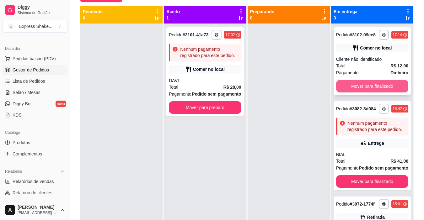
click at [368, 93] on button "Mover para finalizado" at bounding box center [372, 86] width 72 height 13
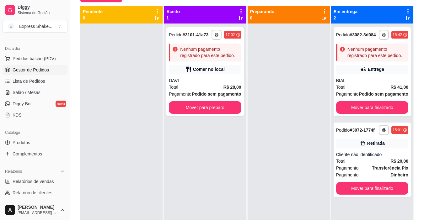
click at [263, 82] on div at bounding box center [289, 134] width 82 height 220
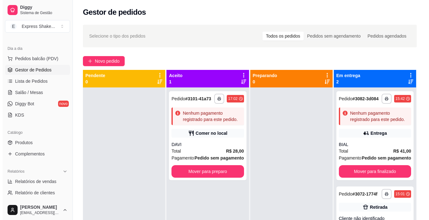
scroll to position [0, 0]
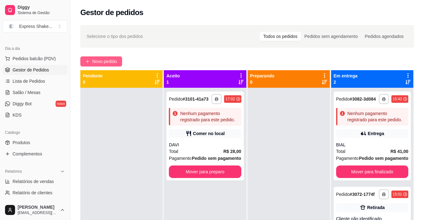
click at [106, 64] on span "Novo pedido" at bounding box center [104, 61] width 25 height 7
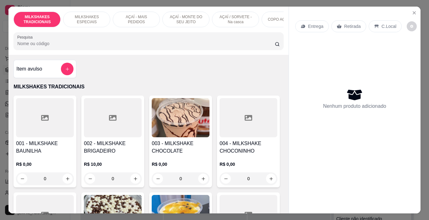
click at [121, 21] on p "AÇAÍ - MAIS PEDIDOS" at bounding box center [136, 19] width 36 height 10
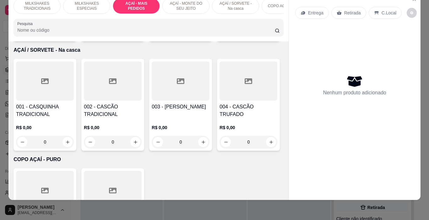
scroll to position [1338, 0]
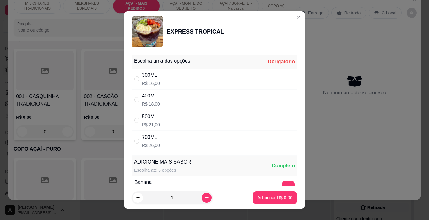
click at [143, 77] on div "300ML" at bounding box center [151, 76] width 18 height 8
radio input "true"
click at [260, 197] on p "Adicionar R$ 16,00" at bounding box center [273, 198] width 37 height 6
type input "1"
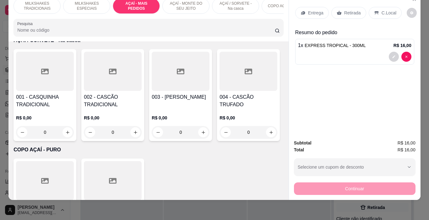
click at [317, 10] on p "Entrega" at bounding box center [315, 13] width 15 height 6
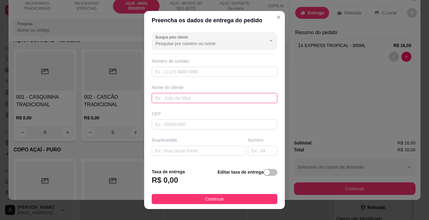
click at [185, 102] on input "text" at bounding box center [215, 98] width 126 height 10
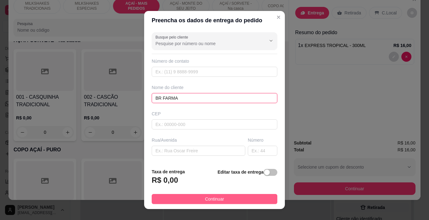
type input "BR FARMA"
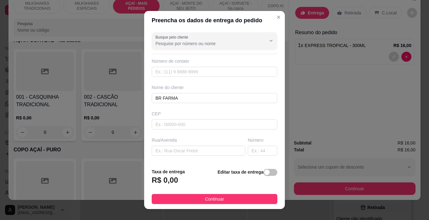
drag, startPoint x: 207, startPoint y: 199, endPoint x: 313, endPoint y: 184, distance: 107.5
click at [208, 199] on span "Continuar" at bounding box center [214, 199] width 19 height 7
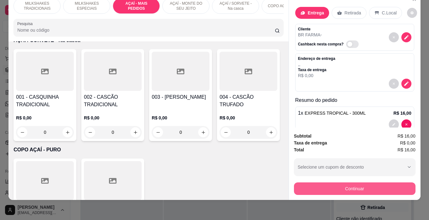
click at [359, 185] on button "Continuar" at bounding box center [355, 189] width 122 height 13
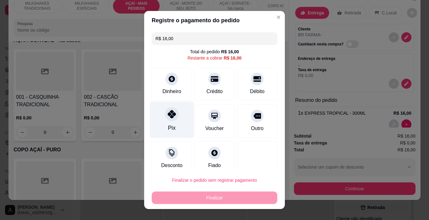
click at [165, 114] on div at bounding box center [172, 115] width 14 height 14
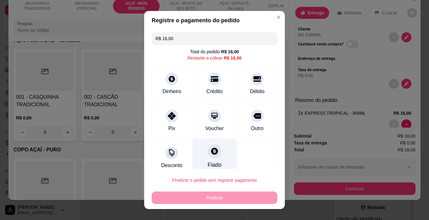
type input "R$ 0,00"
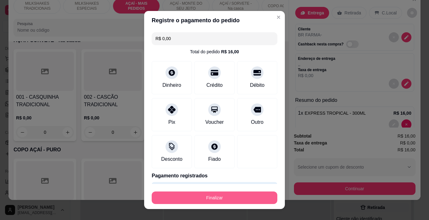
click at [210, 198] on button "Finalizar" at bounding box center [215, 198] width 126 height 13
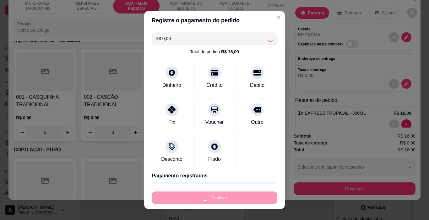
type input "0"
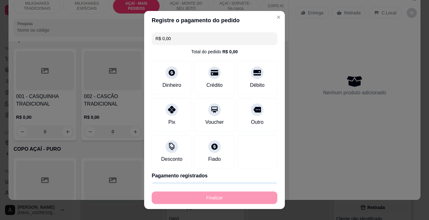
type input "-R$ 16,00"
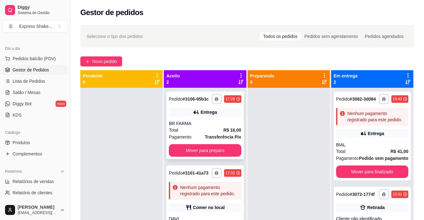
click at [201, 123] on div "BR FARMA" at bounding box center [205, 124] width 72 height 6
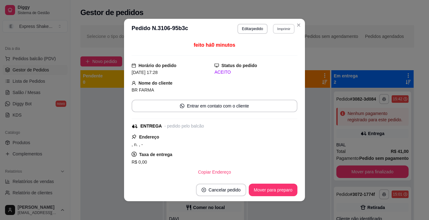
click at [275, 29] on button "Imprimir" at bounding box center [284, 29] width 22 height 10
click at [274, 49] on button "IMPRESSORA" at bounding box center [271, 51] width 46 height 10
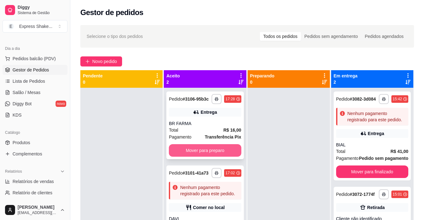
click at [189, 150] on button "Mover para preparo" at bounding box center [205, 150] width 72 height 13
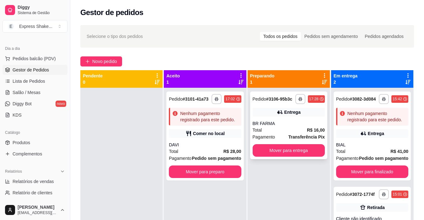
click at [269, 149] on button "Mover para entrega" at bounding box center [289, 150] width 72 height 13
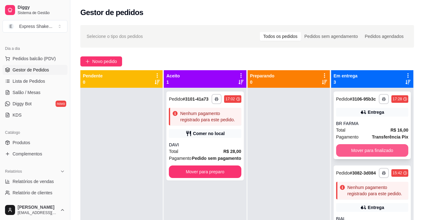
click at [352, 150] on button "Mover para finalizado" at bounding box center [372, 150] width 72 height 13
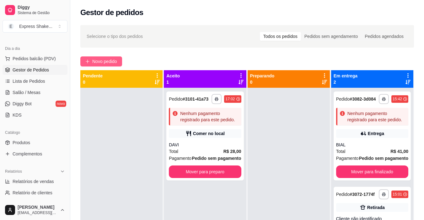
click at [95, 60] on span "Novo pedido" at bounding box center [104, 61] width 25 height 7
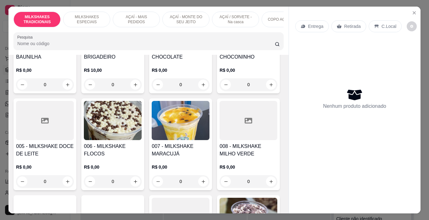
scroll to position [220, 0]
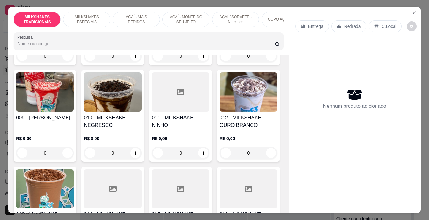
click at [74, 102] on img at bounding box center [45, 92] width 58 height 39
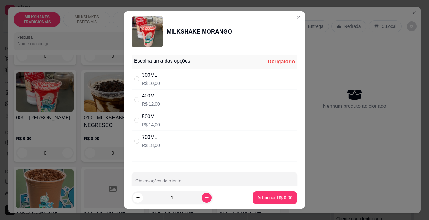
click at [142, 77] on div "300ML" at bounding box center [151, 76] width 18 height 8
radio input "true"
click at [259, 199] on p "Adicionar R$ 10,00" at bounding box center [273, 198] width 37 height 6
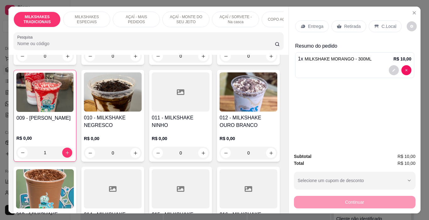
type input "1"
click at [161, 84] on div "300ML R$ 10,00" at bounding box center [215, 79] width 166 height 21
radio input "true"
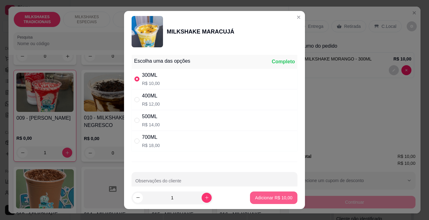
click at [267, 195] on p "Adicionar R$ 10,00" at bounding box center [273, 198] width 37 height 6
type input "1"
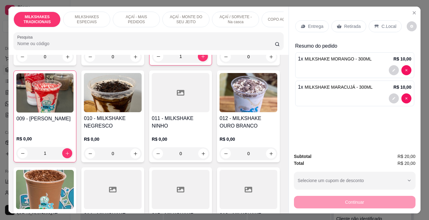
click at [374, 20] on div "C.Local" at bounding box center [385, 26] width 33 height 12
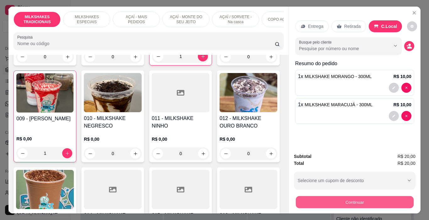
click at [355, 197] on button "Continuar" at bounding box center [355, 203] width 118 height 12
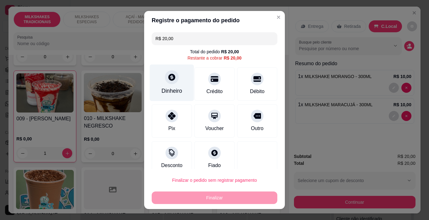
click at [168, 81] on icon at bounding box center [172, 77] width 8 height 8
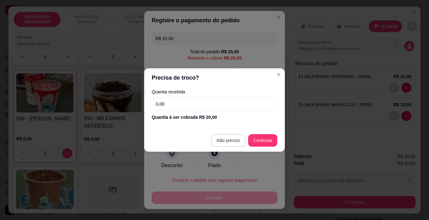
type input "R$ 0,00"
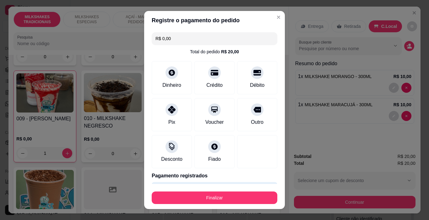
click at [218, 199] on button "Finalizar" at bounding box center [215, 198] width 126 height 13
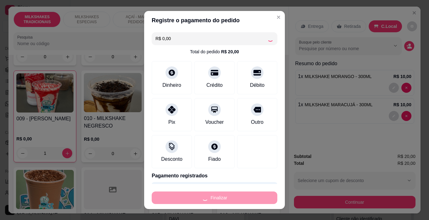
type input "0"
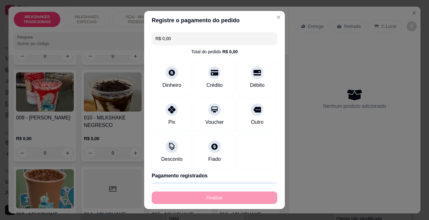
type input "-R$ 20,00"
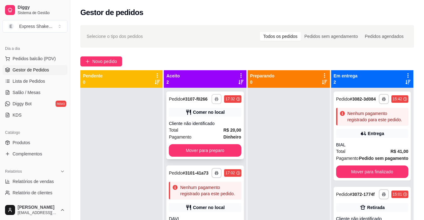
click at [216, 101] on rect "button" at bounding box center [217, 100] width 2 height 1
click at [205, 121] on button "IMPRESSORA" at bounding box center [198, 121] width 44 height 10
click at [118, 63] on button "Novo pedido" at bounding box center [101, 62] width 42 height 10
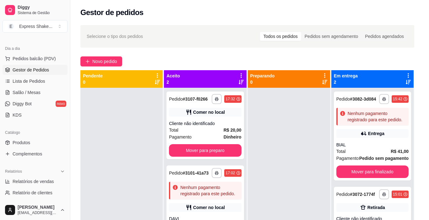
click at [176, 16] on p "AÇAÍ - MONTE DO SEU JEITO" at bounding box center [186, 19] width 36 height 10
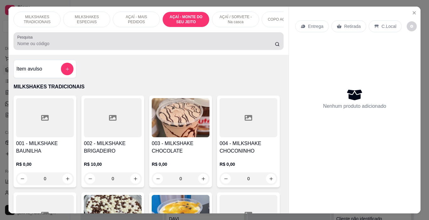
scroll to position [16, 0]
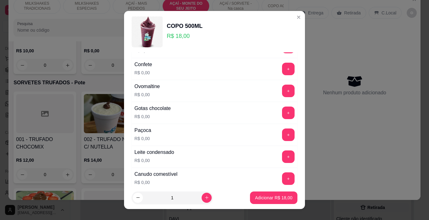
scroll to position [157, 0]
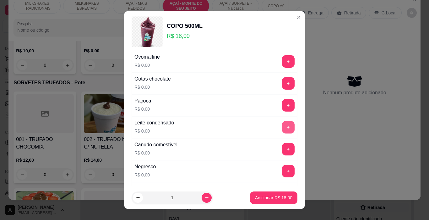
click at [282, 127] on button "+" at bounding box center [288, 127] width 13 height 13
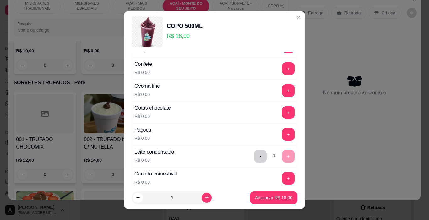
scroll to position [126, 0]
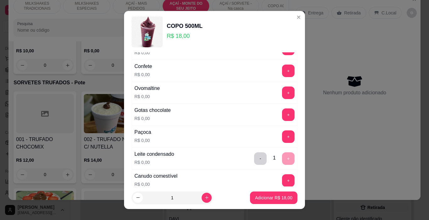
click at [282, 117] on button "+" at bounding box center [288, 115] width 13 height 13
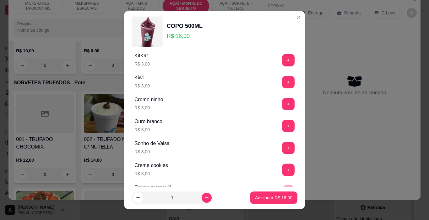
scroll to position [1033, 0]
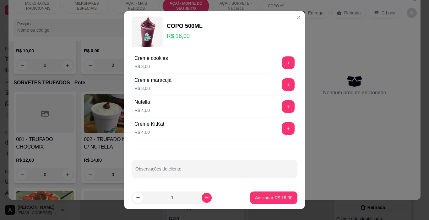
click at [274, 99] on div "Nutella R$ 4,00 +" at bounding box center [215, 107] width 166 height 22
click at [282, 107] on button "+" at bounding box center [288, 106] width 13 height 13
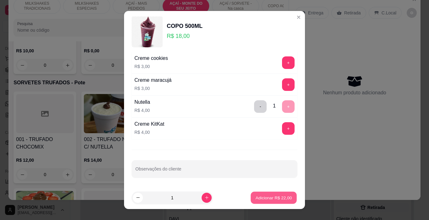
click at [272, 201] on p "Adicionar R$ 22,00" at bounding box center [274, 198] width 36 height 6
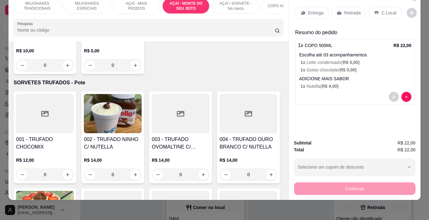
click at [374, 10] on icon at bounding box center [376, 12] width 5 height 5
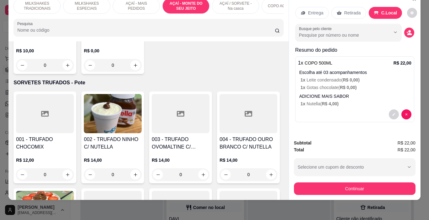
click at [401, 24] on div "Busque pelo cliente" at bounding box center [354, 33] width 119 height 18
click at [406, 30] on icon "decrease-product-quantity" at bounding box center [409, 33] width 6 height 6
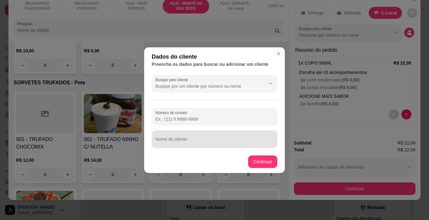
click at [190, 144] on input "Nome do cliente" at bounding box center [214, 142] width 118 height 6
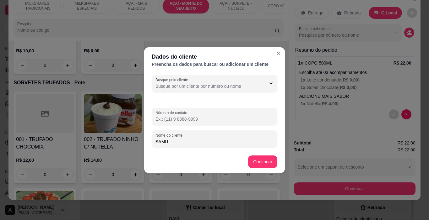
type input "SAMUE"
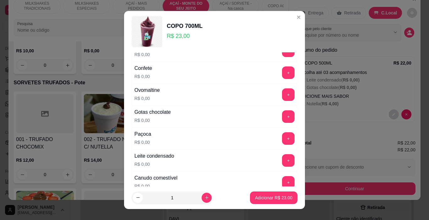
scroll to position [126, 0]
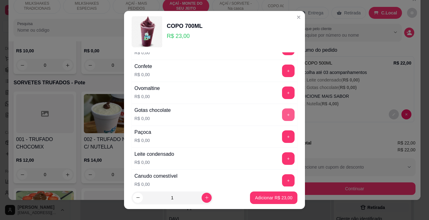
click at [282, 114] on button "+" at bounding box center [288, 115] width 13 height 13
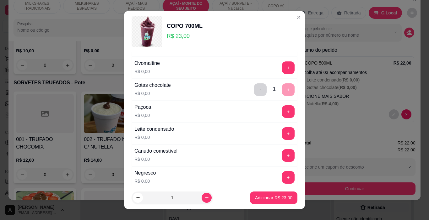
scroll to position [157, 0]
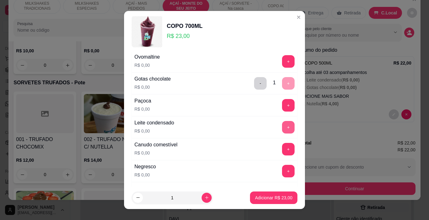
click at [282, 127] on button "+" at bounding box center [288, 127] width 13 height 13
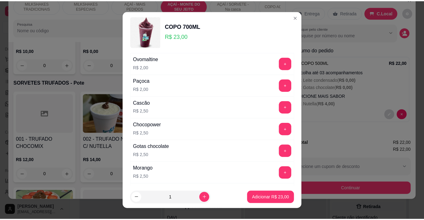
scroll to position [1033, 0]
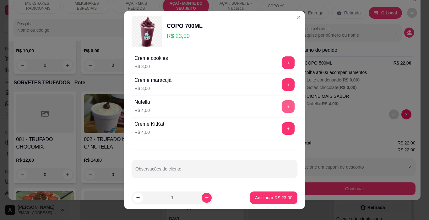
click at [282, 106] on button "+" at bounding box center [288, 106] width 13 height 13
click at [269, 198] on p "Adicionar R$ 27,00" at bounding box center [273, 198] width 37 height 6
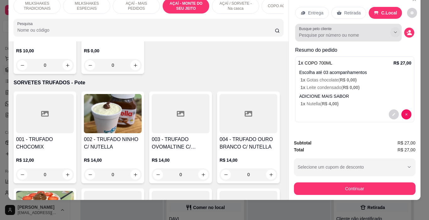
click at [407, 33] on icon "decrease-product-quantity" at bounding box center [409, 34] width 5 height 2
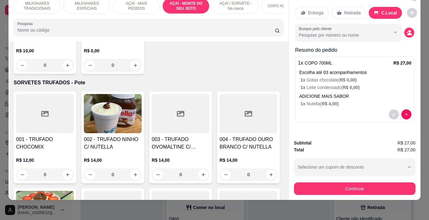
click at [190, 144] on input "Nome do cliente" at bounding box center [214, 142] width 118 height 6
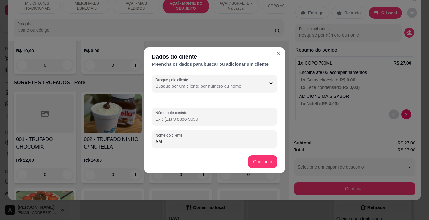
type input "A"
type input "[PERSON_NAME]"
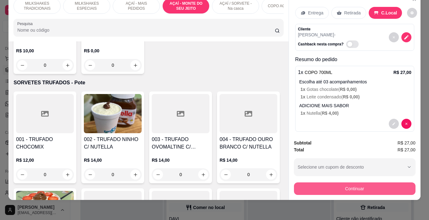
click at [347, 184] on button "Continuar" at bounding box center [355, 189] width 122 height 13
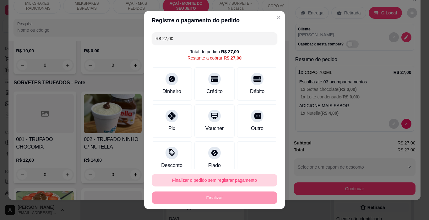
click at [213, 176] on button "Finalizar o pedido sem registrar pagamento" at bounding box center [215, 180] width 126 height 13
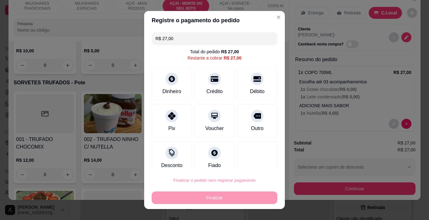
click at [257, 155] on div "Atenção Você está criando um pedido sem pagamento. O pagamento poderá ser regis…" at bounding box center [225, 150] width 64 height 36
click at [256, 160] on button "Confirmar" at bounding box center [252, 162] width 22 height 9
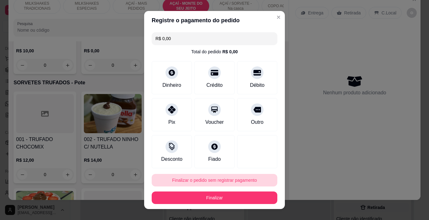
type input "R$ 0,00"
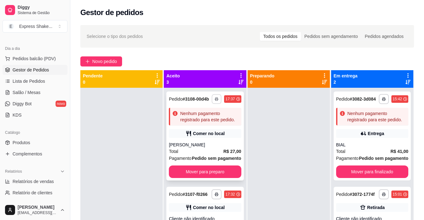
click at [212, 99] on button "button" at bounding box center [217, 99] width 10 height 10
click at [201, 124] on button "IMPRESSORA" at bounding box center [194, 124] width 46 height 10
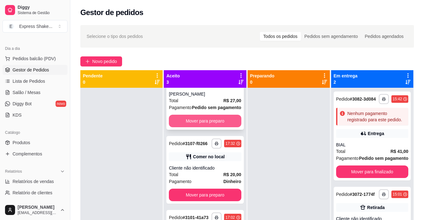
click at [195, 127] on button "Mover para preparo" at bounding box center [205, 121] width 72 height 13
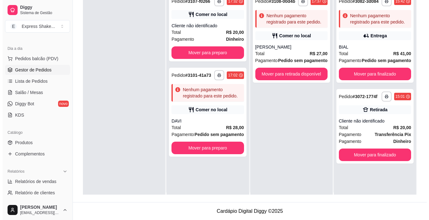
scroll to position [0, 0]
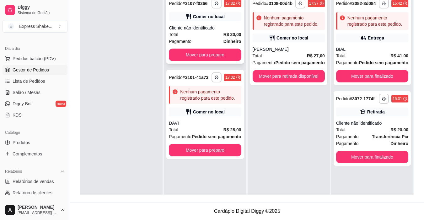
click at [204, 33] on div "Total R$ 20,00" at bounding box center [205, 34] width 72 height 7
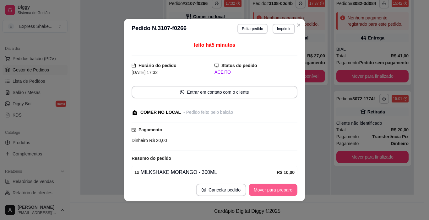
click at [276, 189] on button "Mover para preparo" at bounding box center [273, 190] width 49 height 13
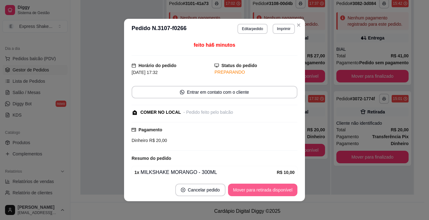
click at [281, 189] on button "Mover para retirada disponível" at bounding box center [262, 190] width 69 height 13
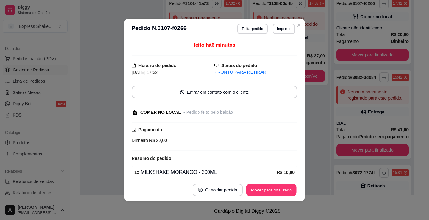
click at [281, 189] on button "Mover para finalizado" at bounding box center [271, 190] width 51 height 12
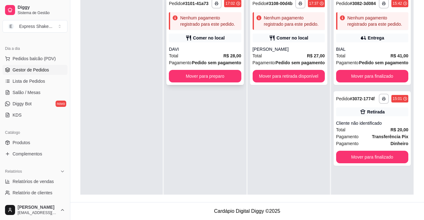
click at [209, 60] on strong "Pedido sem pagamento" at bounding box center [216, 62] width 49 height 5
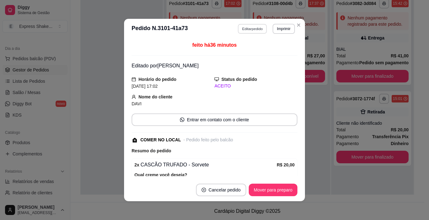
click at [238, 31] on button "Editar pedido" at bounding box center [252, 29] width 29 height 10
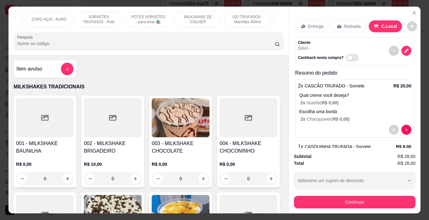
scroll to position [0, 323]
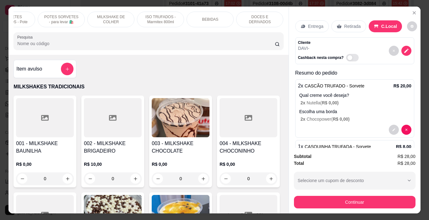
click at [211, 17] on p "BEBIDAS" at bounding box center [210, 19] width 16 height 5
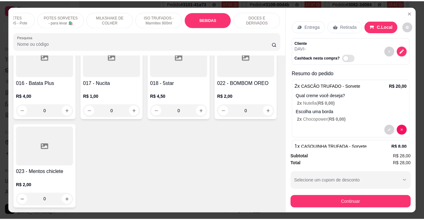
scroll to position [16, 0]
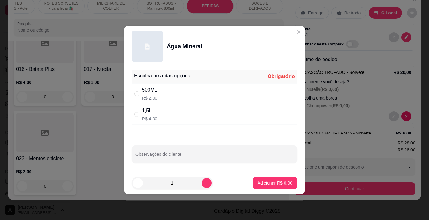
click at [158, 96] on div "500ML R$ 2,00" at bounding box center [215, 94] width 166 height 21
radio input "true"
click at [280, 185] on p "Adicionar R$ 2,00" at bounding box center [275, 183] width 34 height 6
type input "1"
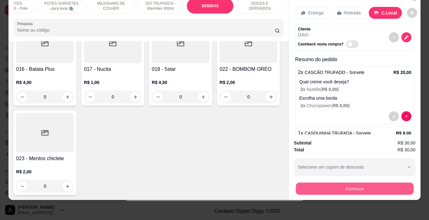
click at [340, 190] on button "Continuar" at bounding box center [355, 189] width 118 height 12
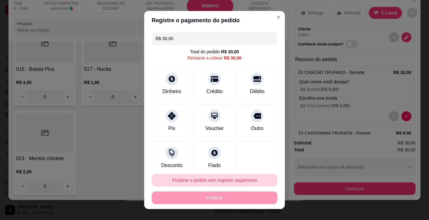
click at [242, 178] on button "Finalizar o pedido sem registrar pagamento" at bounding box center [215, 180] width 126 height 13
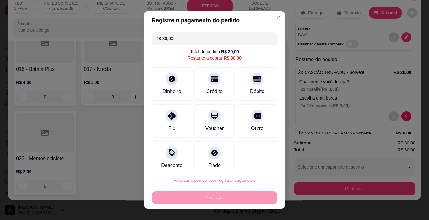
click at [220, 160] on button "Cancelar" at bounding box center [226, 163] width 22 height 10
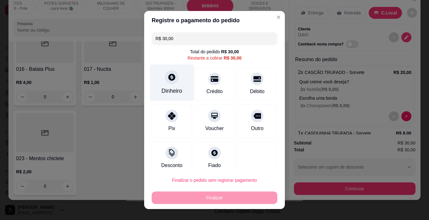
click at [168, 78] on icon at bounding box center [172, 77] width 8 height 8
type input "R$ 0,00"
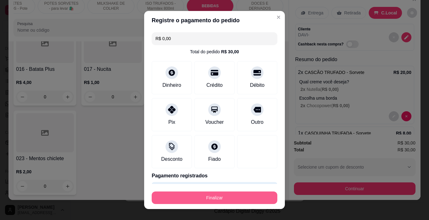
click at [228, 194] on button "Finalizar" at bounding box center [215, 198] width 126 height 13
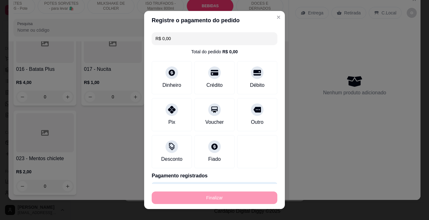
type input "0"
type input "-R$ 30,00"
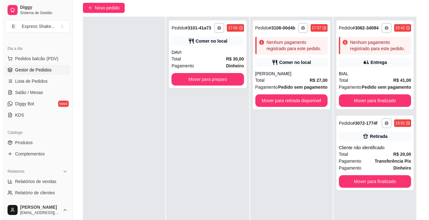
scroll to position [64, 0]
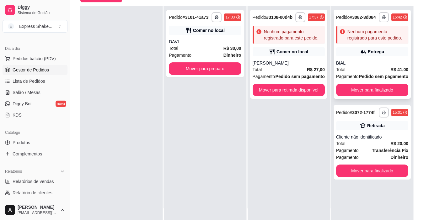
click at [356, 56] on div "**********" at bounding box center [372, 54] width 77 height 89
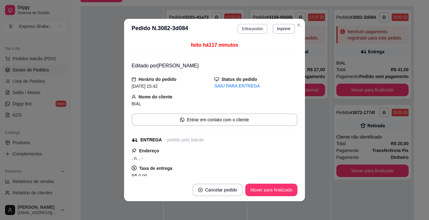
click at [240, 30] on button "Editar pedido" at bounding box center [252, 29] width 30 height 10
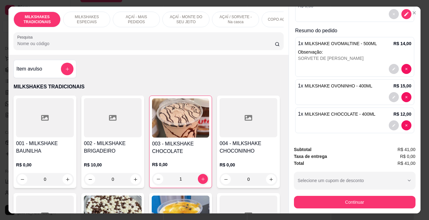
scroll to position [84, 0]
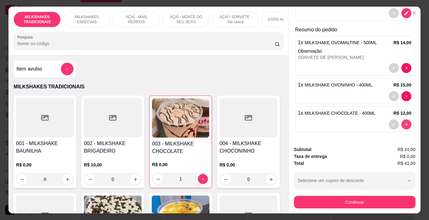
type input "0"
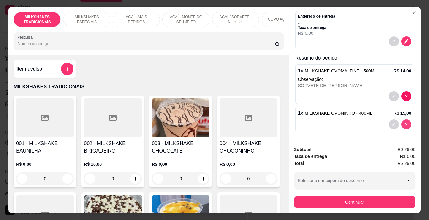
scroll to position [56, 0]
type input "0"
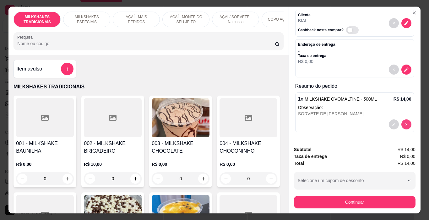
scroll to position [28, 0]
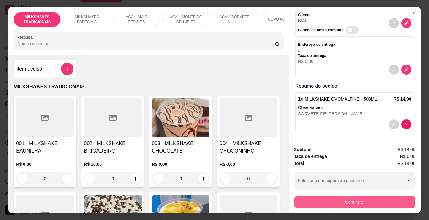
click at [355, 203] on button "Continuar" at bounding box center [355, 202] width 122 height 13
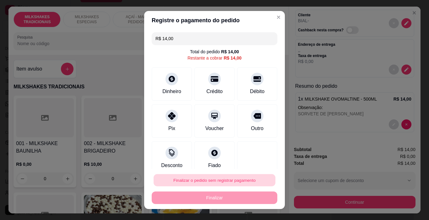
click at [237, 182] on button "Finalizar o pedido sem registrar pagamento" at bounding box center [215, 181] width 122 height 12
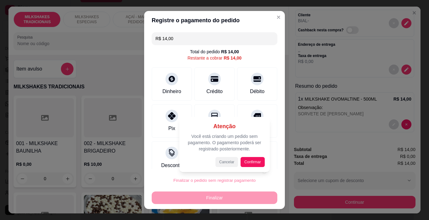
click at [227, 159] on button "Cancelar" at bounding box center [226, 162] width 23 height 10
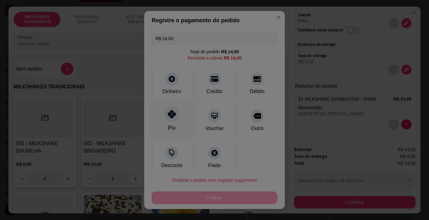
click at [168, 118] on icon at bounding box center [172, 114] width 8 height 8
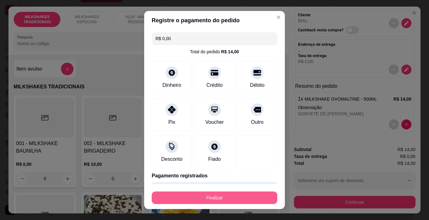
click at [214, 193] on button "Finalizar" at bounding box center [215, 198] width 126 height 13
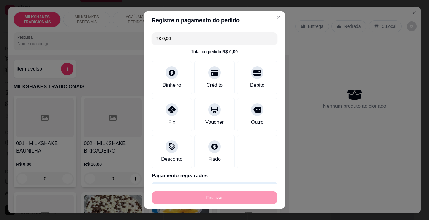
type input "-R$ 14,00"
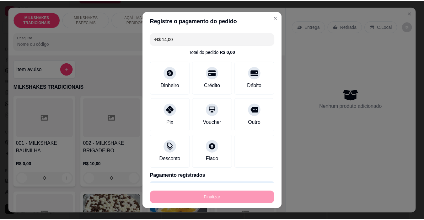
scroll to position [0, 0]
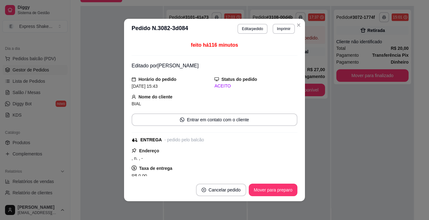
click at [284, 191] on button "Mover para preparo" at bounding box center [273, 190] width 49 height 13
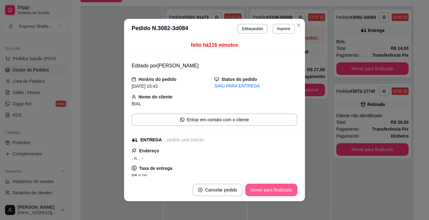
click at [281, 192] on button "Mover para finalizado" at bounding box center [271, 190] width 52 height 13
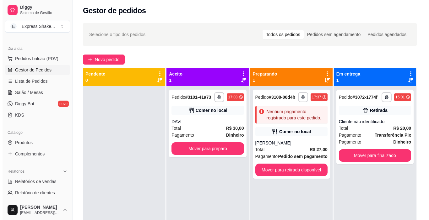
scroll to position [2, 0]
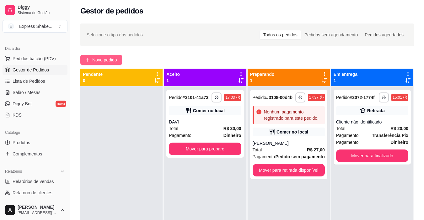
click at [106, 55] on button "Novo pedido" at bounding box center [101, 60] width 42 height 10
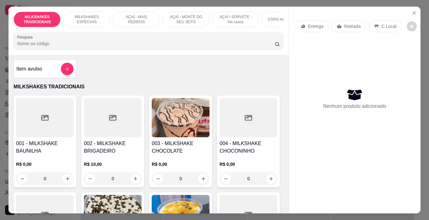
click at [178, 19] on p "AÇAÍ - MONTE DO SEU JEITO" at bounding box center [186, 19] width 36 height 10
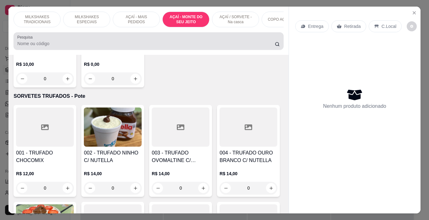
scroll to position [16, 0]
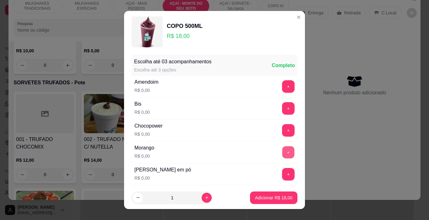
click at [282, 152] on button "+" at bounding box center [288, 153] width 12 height 12
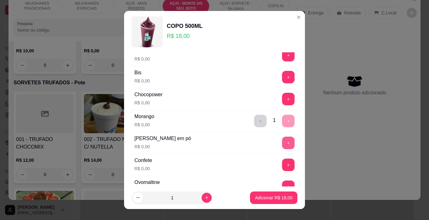
click at [282, 147] on button "+" at bounding box center [288, 143] width 13 height 13
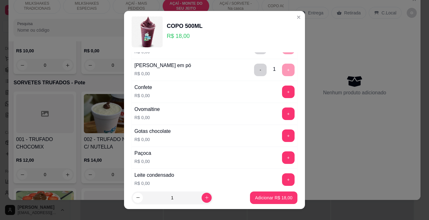
scroll to position [126, 0]
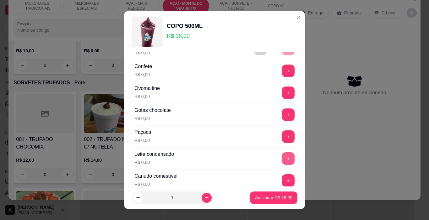
click at [282, 161] on button "+" at bounding box center [288, 159] width 13 height 13
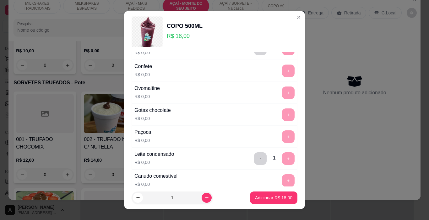
scroll to position [9, 0]
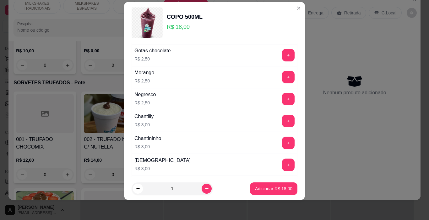
click at [282, 142] on button "+" at bounding box center [288, 143] width 13 height 13
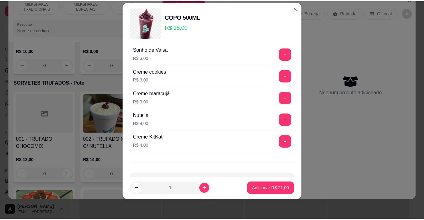
scroll to position [1033, 0]
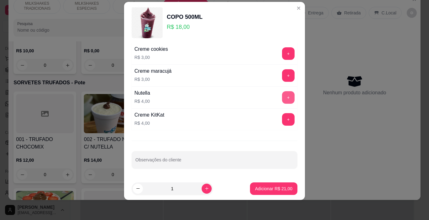
click at [282, 96] on button "+" at bounding box center [288, 97] width 13 height 13
click at [266, 192] on p "Adicionar R$ 25,00" at bounding box center [273, 189] width 37 height 6
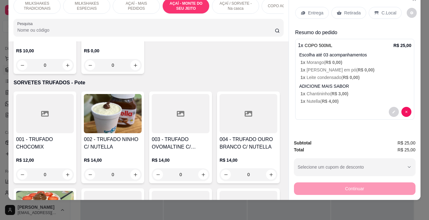
click at [393, 2] on div "Entrega Retirada C.Local" at bounding box center [354, 13] width 119 height 22
click at [390, 10] on p "C.Local" at bounding box center [389, 13] width 15 height 6
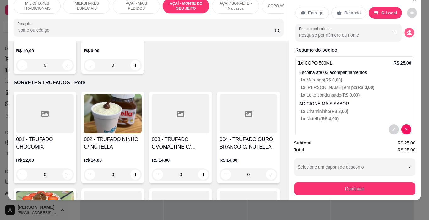
click at [404, 28] on button "decrease-product-quantity" at bounding box center [409, 33] width 10 height 10
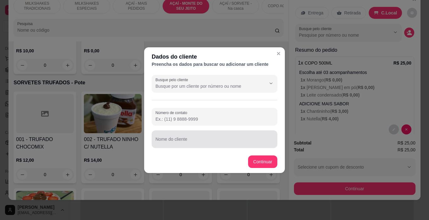
click at [191, 139] on input "Nome do cliente" at bounding box center [214, 142] width 118 height 6
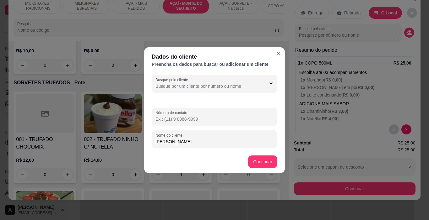
type input "[PERSON_NAME]"
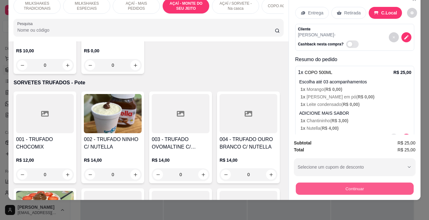
click at [336, 183] on button "Continuar" at bounding box center [355, 189] width 118 height 12
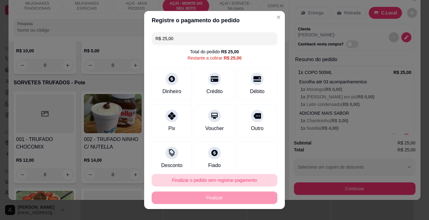
click at [220, 181] on button "Finalizar o pedido sem registrar pagamento" at bounding box center [215, 180] width 126 height 13
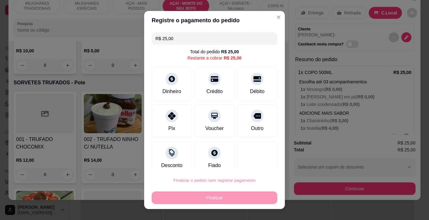
click at [251, 165] on button "Confirmar" at bounding box center [250, 163] width 23 height 10
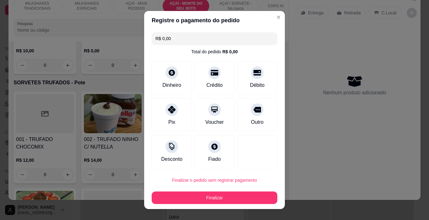
type input "R$ 0,00"
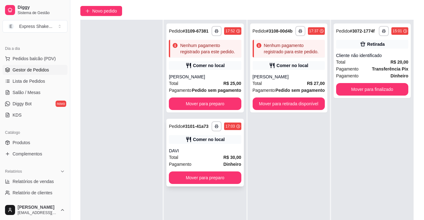
scroll to position [64, 0]
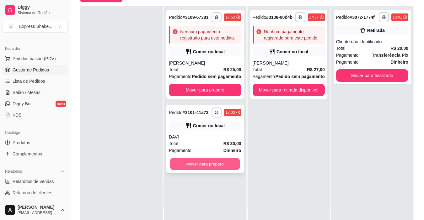
click at [210, 159] on button "Mover para preparo" at bounding box center [205, 164] width 70 height 12
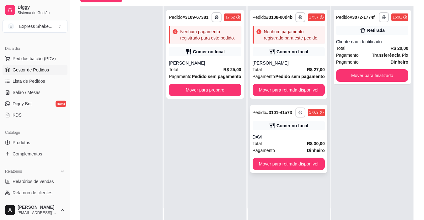
click at [300, 111] on polyline "button" at bounding box center [301, 111] width 2 height 1
click at [287, 134] on button "IMPRESSORA" at bounding box center [281, 135] width 46 height 10
click at [289, 167] on button "Mover para retirada disponível" at bounding box center [289, 164] width 72 height 13
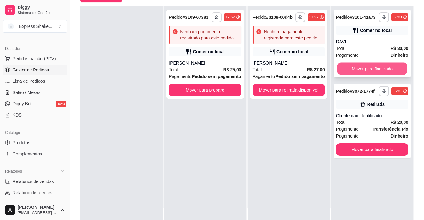
click at [380, 69] on button "Mover para finalizado" at bounding box center [372, 69] width 70 height 12
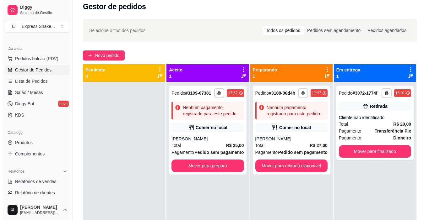
scroll to position [0, 0]
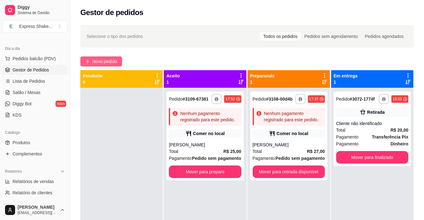
click at [97, 60] on span "Novo pedido" at bounding box center [104, 61] width 25 height 7
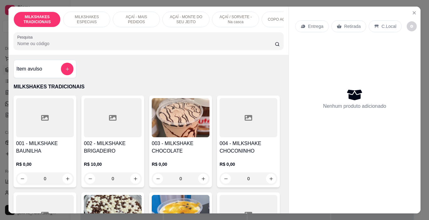
click at [231, 18] on p "AÇAÍ / SORVETE - Na casca" at bounding box center [235, 19] width 36 height 10
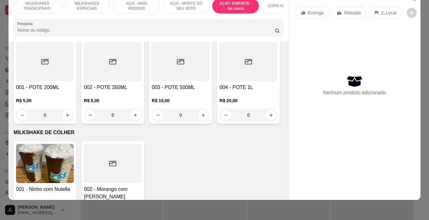
scroll to position [1729, 0]
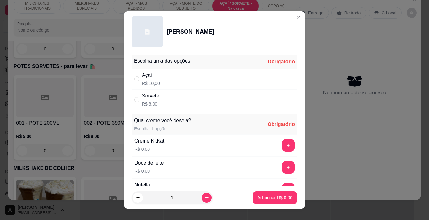
click at [152, 75] on div "Açaí" at bounding box center [151, 76] width 18 height 8
click at [161, 98] on div "Sorvete R$ 8,00" at bounding box center [215, 100] width 166 height 21
radio input "false"
radio input "true"
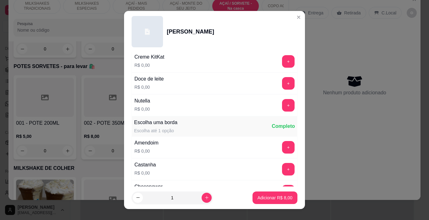
scroll to position [94, 0]
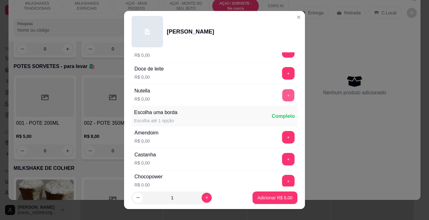
click at [282, 94] on button "+" at bounding box center [288, 96] width 12 height 12
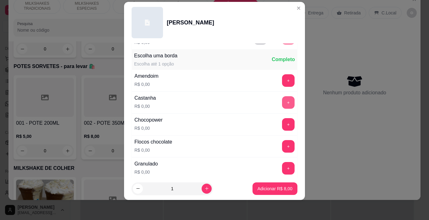
scroll to position [148, 0]
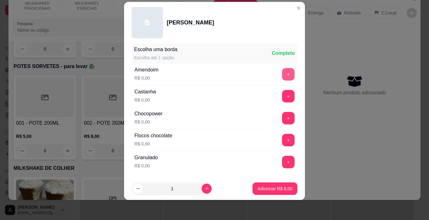
click at [282, 77] on button "+" at bounding box center [288, 74] width 13 height 13
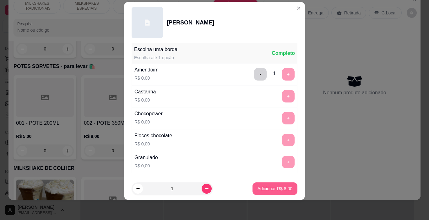
click at [272, 190] on p "Adicionar R$ 8,00" at bounding box center [275, 189] width 35 height 6
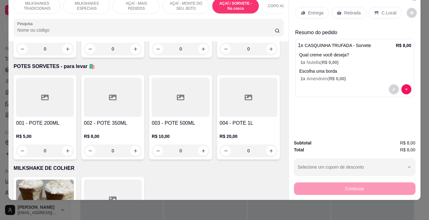
click at [316, 59] on p "1 x Nutella ( R$ 0,00 )" at bounding box center [356, 62] width 111 height 6
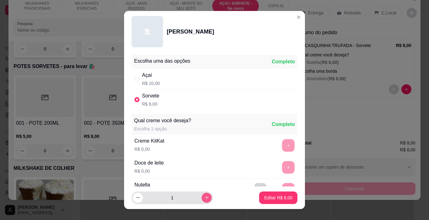
click at [202, 197] on button "increase-product-quantity" at bounding box center [207, 198] width 10 height 10
type input "2"
click at [274, 198] on p "Editar R$ 16,00" at bounding box center [277, 198] width 30 height 6
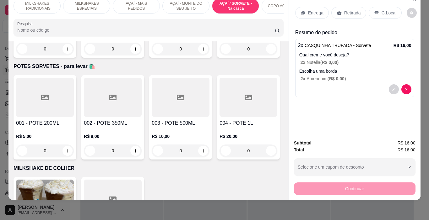
click at [312, 10] on p "Entrega" at bounding box center [315, 13] width 15 height 6
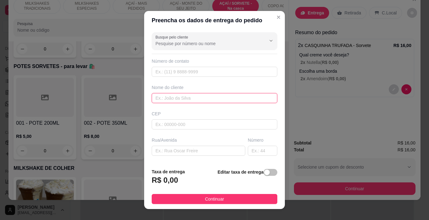
click at [195, 100] on input "text" at bounding box center [215, 98] width 126 height 10
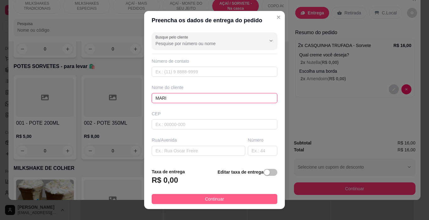
type input "MARI"
click at [213, 201] on span "Continuar" at bounding box center [214, 199] width 19 height 7
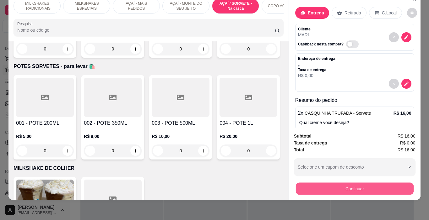
click at [337, 189] on button "Continuar" at bounding box center [355, 189] width 118 height 12
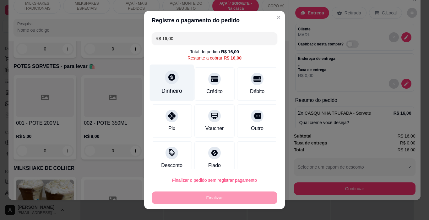
click at [173, 83] on div "Dinheiro" at bounding box center [172, 83] width 44 height 37
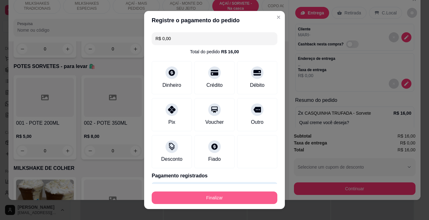
click at [231, 200] on button "Finalizar" at bounding box center [215, 198] width 126 height 13
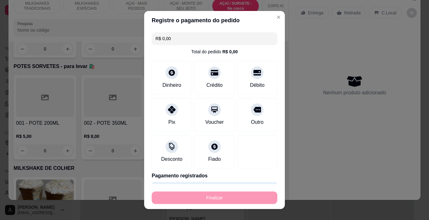
type input "-R$ 16,00"
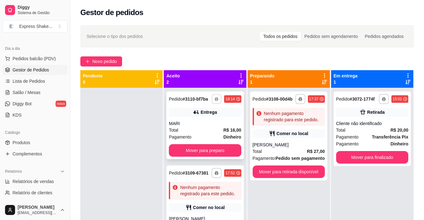
click at [216, 104] on button "button" at bounding box center [217, 99] width 10 height 10
click at [206, 121] on button "IMPRESSORA" at bounding box center [198, 121] width 44 height 10
click at [100, 60] on span "Novo pedido" at bounding box center [104, 61] width 25 height 7
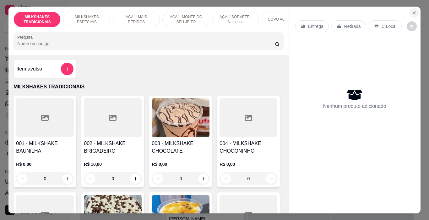
click at [416, 12] on button "Close" at bounding box center [414, 13] width 10 height 10
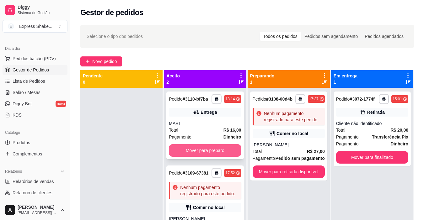
click at [217, 151] on button "Mover para preparo" at bounding box center [205, 150] width 72 height 13
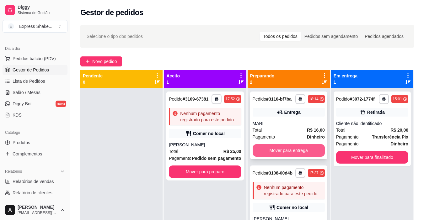
click at [274, 148] on button "Mover para entrega" at bounding box center [289, 150] width 72 height 13
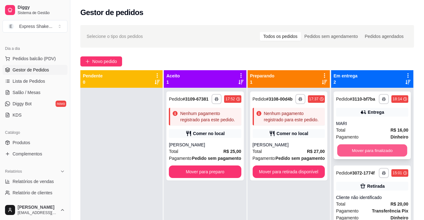
click at [366, 148] on button "Mover para finalizado" at bounding box center [372, 151] width 70 height 12
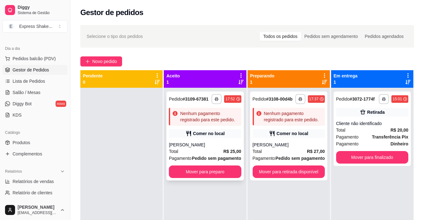
click at [215, 133] on div "Comer no local" at bounding box center [209, 134] width 32 height 6
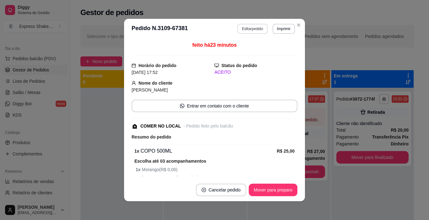
click at [250, 30] on button "Editar pedido" at bounding box center [252, 29] width 30 height 10
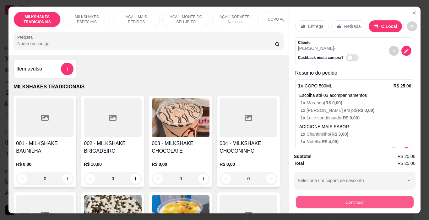
click at [340, 197] on button "Continuar" at bounding box center [355, 203] width 118 height 12
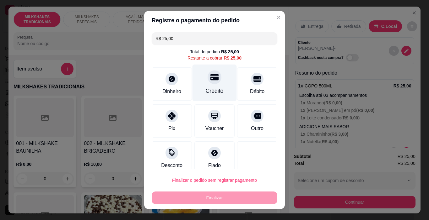
click at [225, 82] on div "Crédito" at bounding box center [215, 83] width 44 height 37
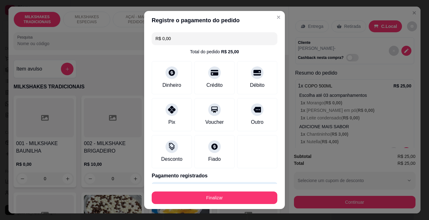
click at [203, 191] on div "Finalizar" at bounding box center [215, 196] width 126 height 15
click at [203, 193] on button "Finalizar" at bounding box center [215, 198] width 126 height 13
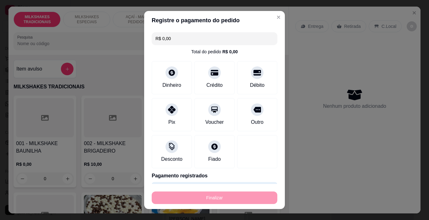
type input "-R$ 25,00"
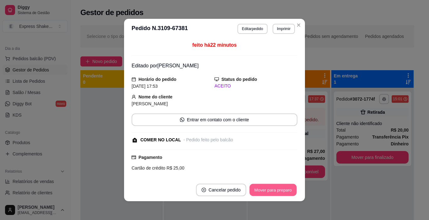
click at [280, 190] on button "Mover para preparo" at bounding box center [272, 190] width 47 height 12
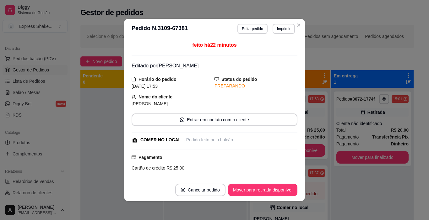
click at [282, 191] on button "Mover para retirada disponível" at bounding box center [262, 190] width 69 height 13
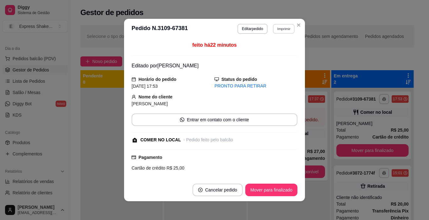
click at [279, 30] on button "Imprimir" at bounding box center [284, 29] width 22 height 10
click at [274, 52] on button "IMPRESSORA" at bounding box center [270, 51] width 44 height 10
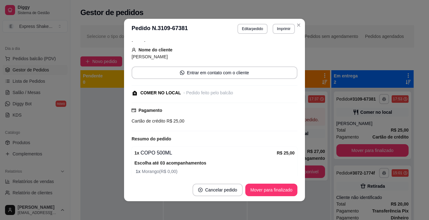
scroll to position [63, 0]
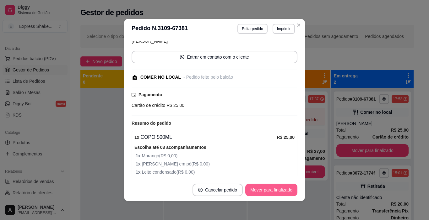
click at [261, 189] on button "Mover para finalizado" at bounding box center [271, 190] width 52 height 13
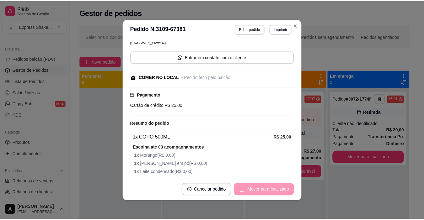
scroll to position [42, 0]
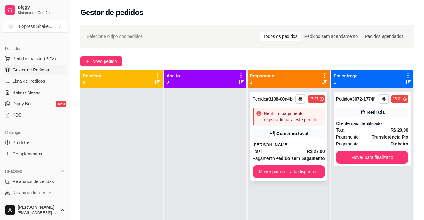
click at [293, 139] on div "**********" at bounding box center [288, 136] width 77 height 89
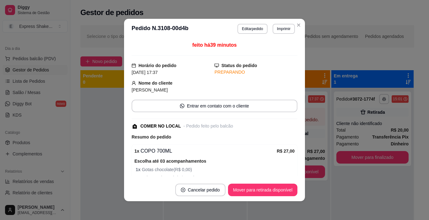
click at [254, 27] on button "Editar pedido" at bounding box center [252, 29] width 30 height 10
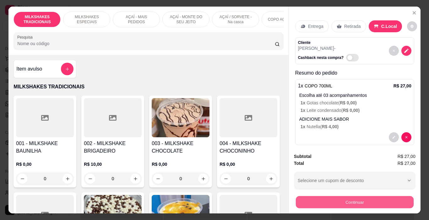
click at [329, 199] on button "Continuar" at bounding box center [355, 203] width 118 height 12
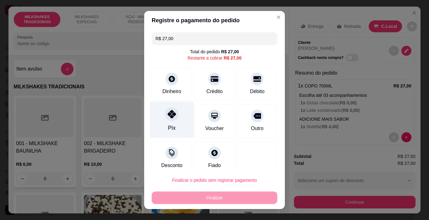
click at [169, 111] on icon at bounding box center [172, 114] width 8 height 8
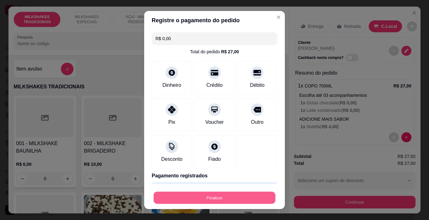
click at [214, 197] on button "Finalizar" at bounding box center [215, 198] width 122 height 12
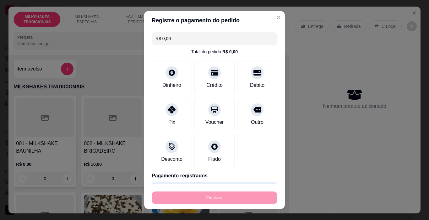
type input "-R$ 27,00"
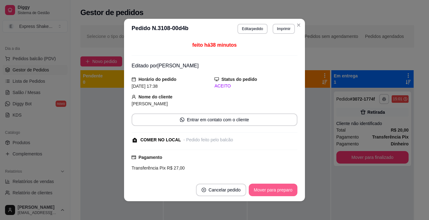
click at [264, 195] on button "Mover para preparo" at bounding box center [273, 190] width 49 height 13
click at [271, 192] on div "Mover para preparo" at bounding box center [268, 190] width 57 height 13
click at [271, 192] on button "Mover para preparo" at bounding box center [272, 190] width 47 height 12
click at [271, 192] on div "Mover para preparo" at bounding box center [273, 190] width 49 height 13
click at [271, 192] on div "Mover para preparo" at bounding box center [268, 190] width 57 height 13
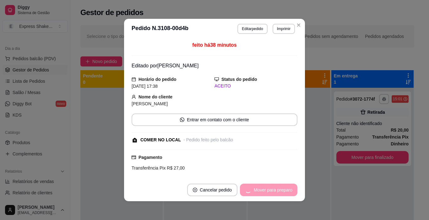
click at [271, 192] on div "Mover para preparo" at bounding box center [268, 190] width 57 height 13
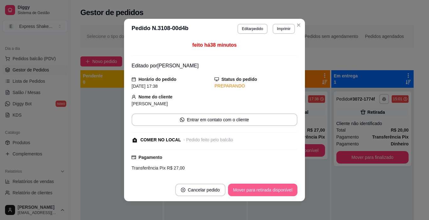
click at [283, 191] on button "Mover para retirada disponível" at bounding box center [262, 190] width 69 height 13
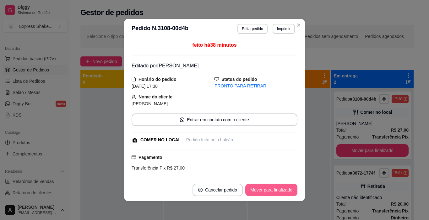
click at [259, 191] on button "Mover para finalizado" at bounding box center [271, 190] width 52 height 13
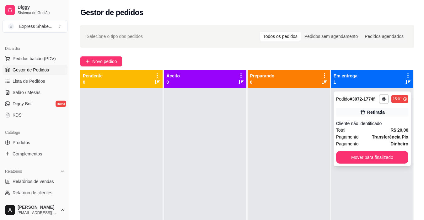
click at [358, 132] on div "Total R$ 20,00" at bounding box center [372, 130] width 72 height 7
click at [375, 160] on button "Mover para finalizado" at bounding box center [372, 157] width 72 height 13
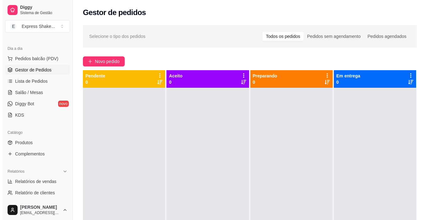
scroll to position [18, 0]
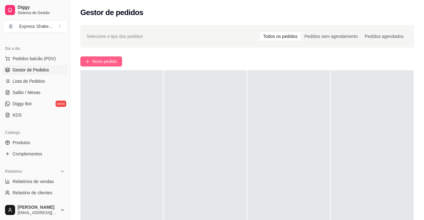
click at [104, 60] on span "Novo pedido" at bounding box center [104, 61] width 25 height 7
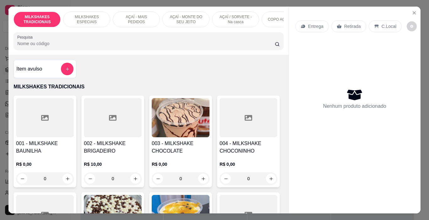
click at [98, 135] on div at bounding box center [113, 117] width 58 height 39
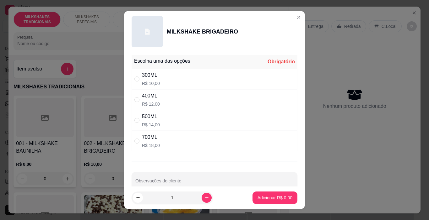
click at [150, 82] on p "R$ 10,00" at bounding box center [151, 83] width 18 height 6
radio input "true"
click at [255, 194] on button "Adicionar R$ 10,00" at bounding box center [273, 198] width 47 height 13
type input "1"
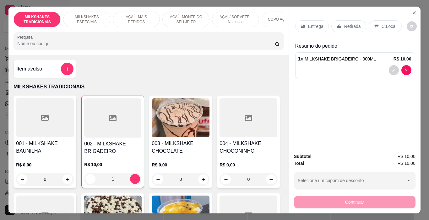
click at [308, 24] on p "Entrega" at bounding box center [315, 26] width 15 height 6
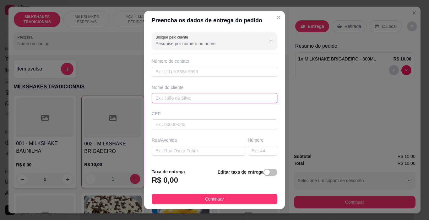
click at [199, 100] on input "text" at bounding box center [215, 98] width 126 height 10
type input "TEKA"
click at [212, 192] on footer "Taxa de entrega R$ 0,00 Editar taxa de entrega Continuar" at bounding box center [214, 187] width 141 height 46
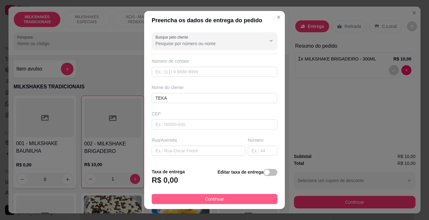
click at [214, 197] on span "Continuar" at bounding box center [214, 199] width 19 height 7
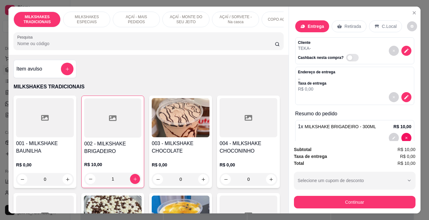
click at [350, 208] on div "Subtotal R$ 10,00 Taxa de entrega R$ 0,00 Total R$ 10,00 Selecione um cupom de …" at bounding box center [355, 177] width 132 height 73
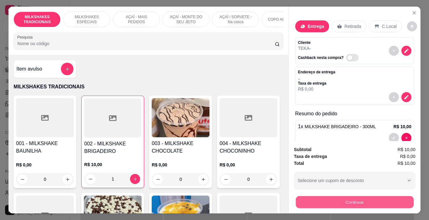
click at [350, 197] on button "Continuar" at bounding box center [355, 203] width 118 height 12
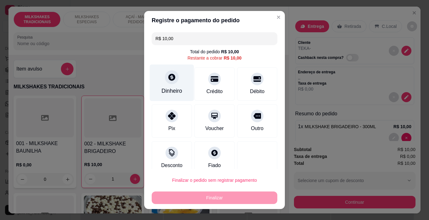
click at [172, 79] on icon at bounding box center [172, 77] width 8 height 8
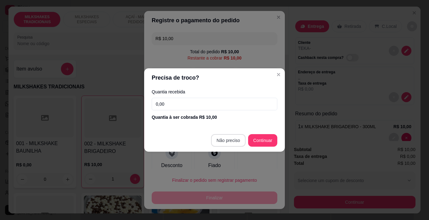
type input "R$ 0,00"
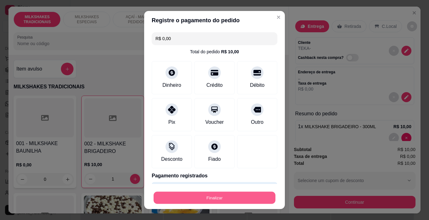
click at [233, 192] on div "Finalizar" at bounding box center [215, 198] width 126 height 13
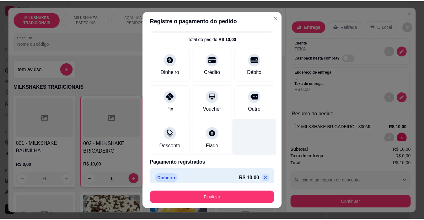
scroll to position [19, 0]
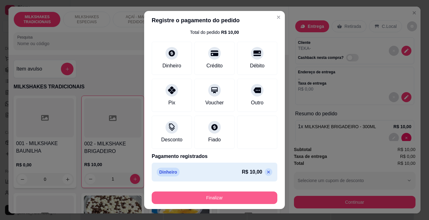
click at [230, 195] on button "Finalizar" at bounding box center [215, 198] width 126 height 13
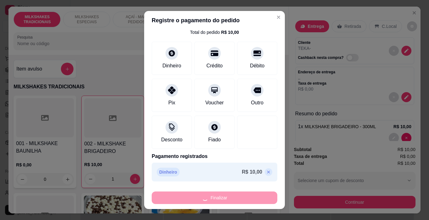
type input "0"
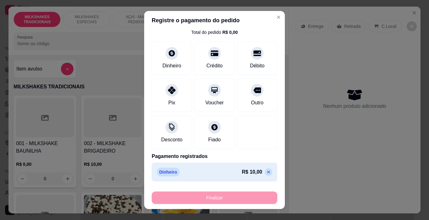
type input "-R$ 10,00"
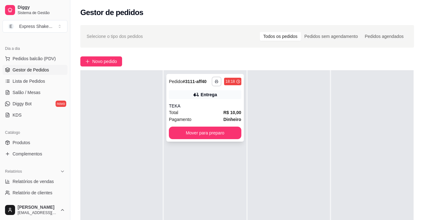
click at [215, 84] on button "button" at bounding box center [217, 82] width 10 height 10
click at [211, 100] on button "IMPRESSORA" at bounding box center [198, 104] width 44 height 10
click at [220, 128] on button "Mover para preparo" at bounding box center [205, 133] width 72 height 13
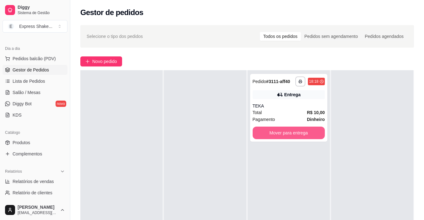
click at [296, 132] on button "Mover para entrega" at bounding box center [289, 133] width 72 height 13
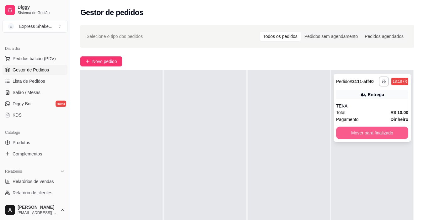
click at [365, 134] on button "Mover para finalizado" at bounding box center [372, 133] width 72 height 13
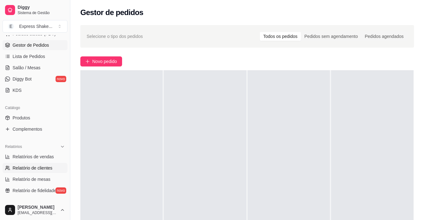
scroll to position [126, 0]
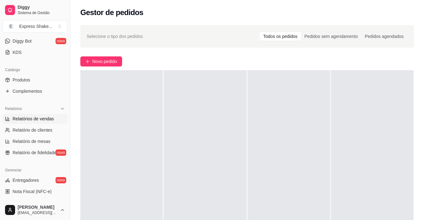
click at [38, 116] on span "Relatórios de vendas" at bounding box center [33, 119] width 41 height 6
select select "ALL"
select select "0"
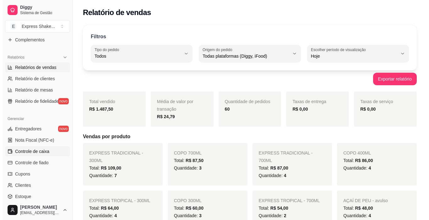
scroll to position [188, 0]
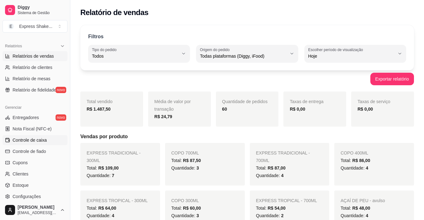
click at [34, 145] on link "Controle de caixa" at bounding box center [35, 140] width 65 height 10
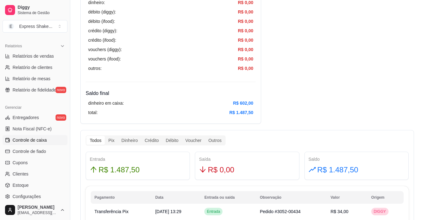
scroll to position [251, 0]
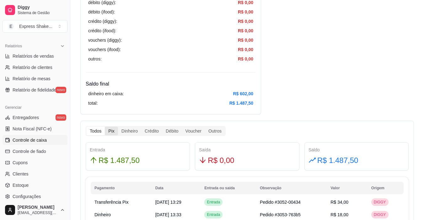
click at [107, 133] on div "Pix" at bounding box center [111, 131] width 13 height 9
click at [105, 127] on input "Pix" at bounding box center [105, 127] width 0 height 0
drag, startPoint x: 132, startPoint y: 134, endPoint x: 141, endPoint y: 134, distance: 9.1
click at [132, 134] on div "Dinheiro" at bounding box center [129, 131] width 23 height 9
click at [118, 127] on input "Dinheiro" at bounding box center [118, 127] width 0 height 0
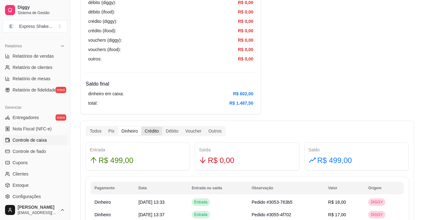
click at [153, 134] on div "Crédito" at bounding box center [151, 131] width 21 height 9
click at [141, 127] on input "Crédito" at bounding box center [141, 127] width 0 height 0
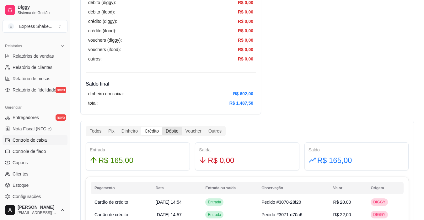
click at [174, 134] on div "Débito" at bounding box center [171, 131] width 19 height 9
click at [162, 127] on input "Débito" at bounding box center [162, 127] width 0 height 0
click at [201, 134] on div "Voucher" at bounding box center [193, 131] width 23 height 9
click at [182, 127] on input "Voucher" at bounding box center [182, 127] width 0 height 0
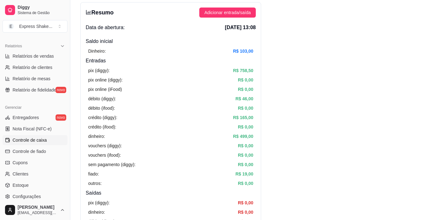
scroll to position [0, 0]
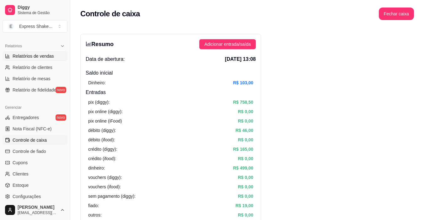
click at [51, 56] on span "Relatórios de vendas" at bounding box center [33, 56] width 41 height 6
select select "ALL"
select select "0"
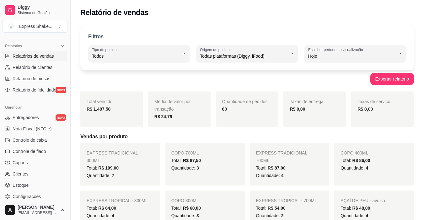
click at [70, 80] on button "Toggle Sidebar" at bounding box center [70, 110] width 5 height 220
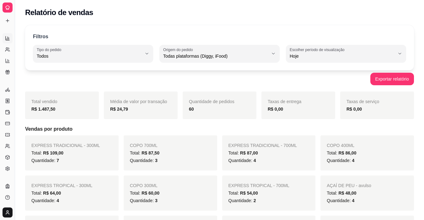
scroll to position [105, 0]
click at [8, 41] on icon at bounding box center [7, 38] width 5 height 5
click at [7, 39] on icon at bounding box center [7, 39] width 0 height 1
drag, startPoint x: 271, startPoint y: 113, endPoint x: 231, endPoint y: 122, distance: 40.9
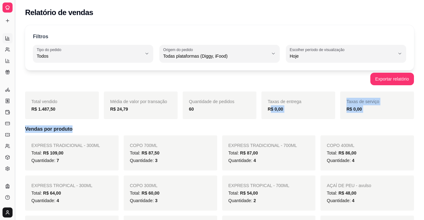
click at [13, 78] on button "Toggle Sidebar" at bounding box center [14, 110] width 5 height 220
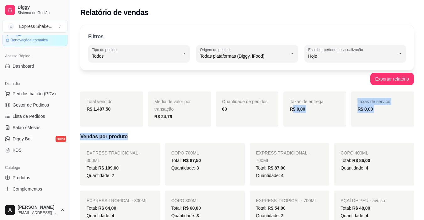
scroll to position [0, 0]
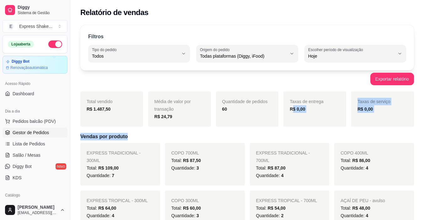
click at [34, 135] on span "Gestor de Pedidos" at bounding box center [31, 133] width 36 height 6
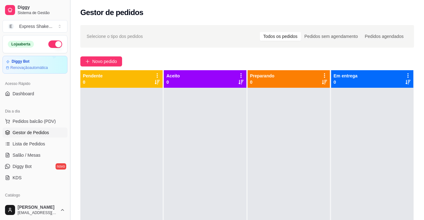
click at [71, 114] on button "Toggle Sidebar" at bounding box center [70, 110] width 5 height 220
